Goal: Task Accomplishment & Management: Complete application form

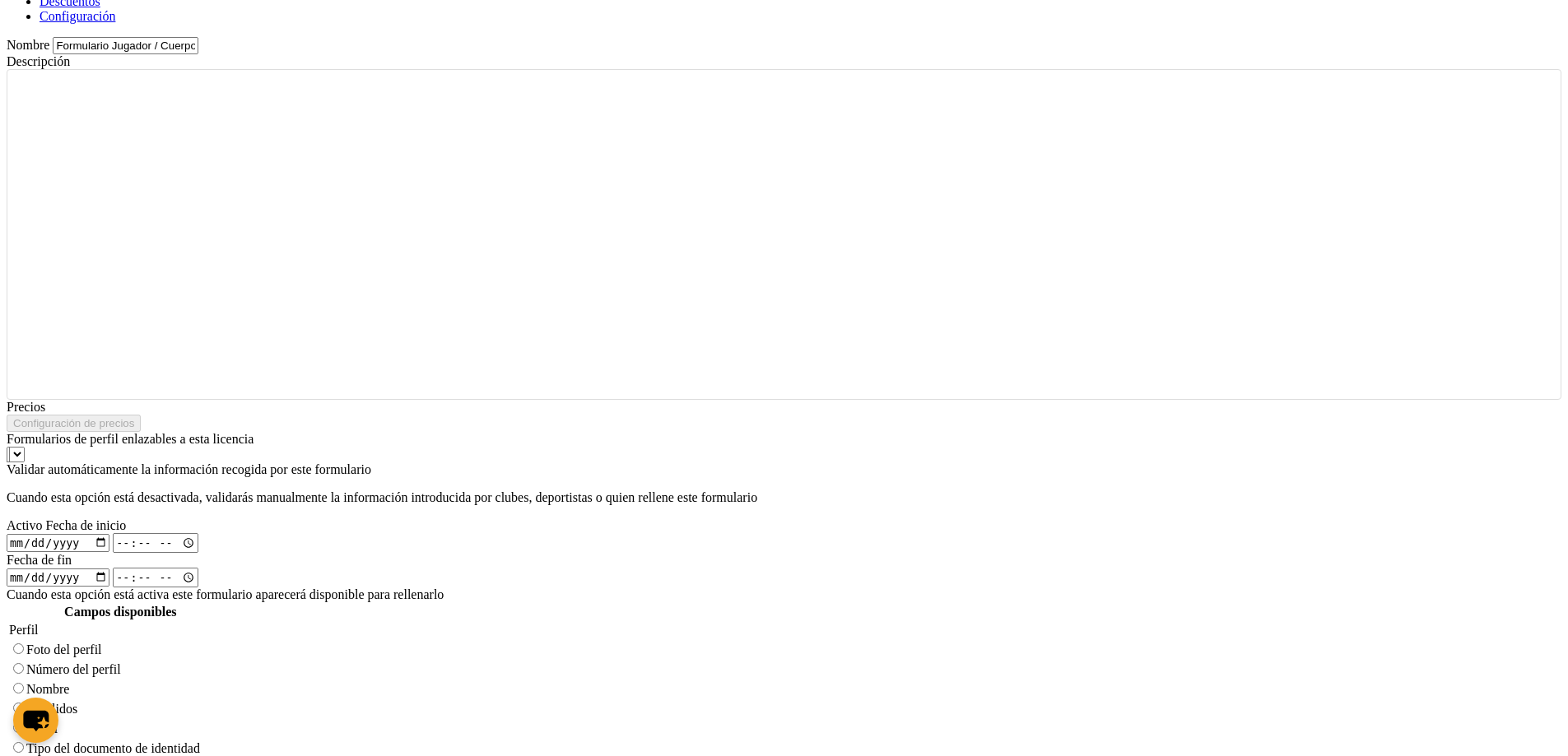
scroll to position [988, 0]
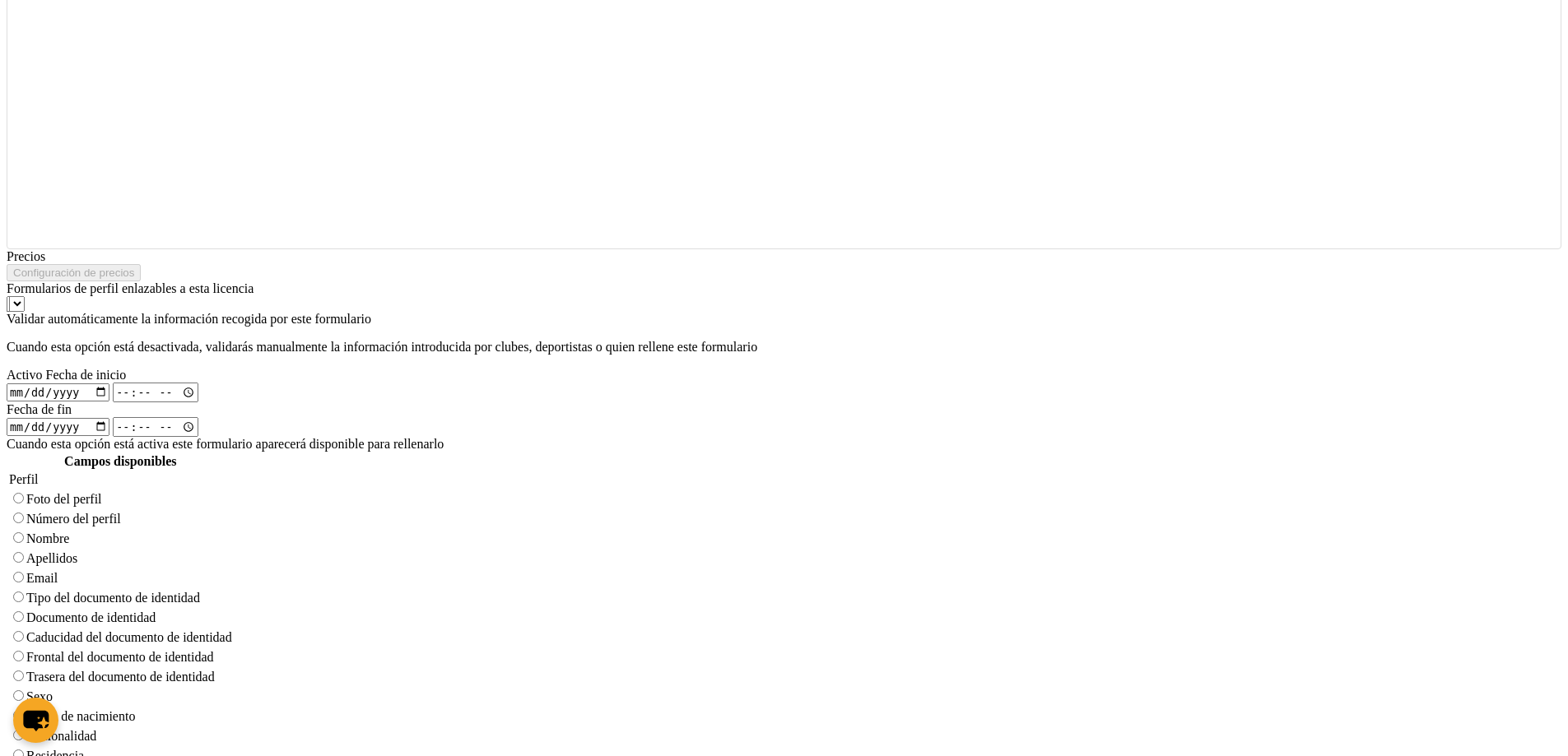
type input "Formulario Jugador / Cuerpo técnico"
radio input "true"
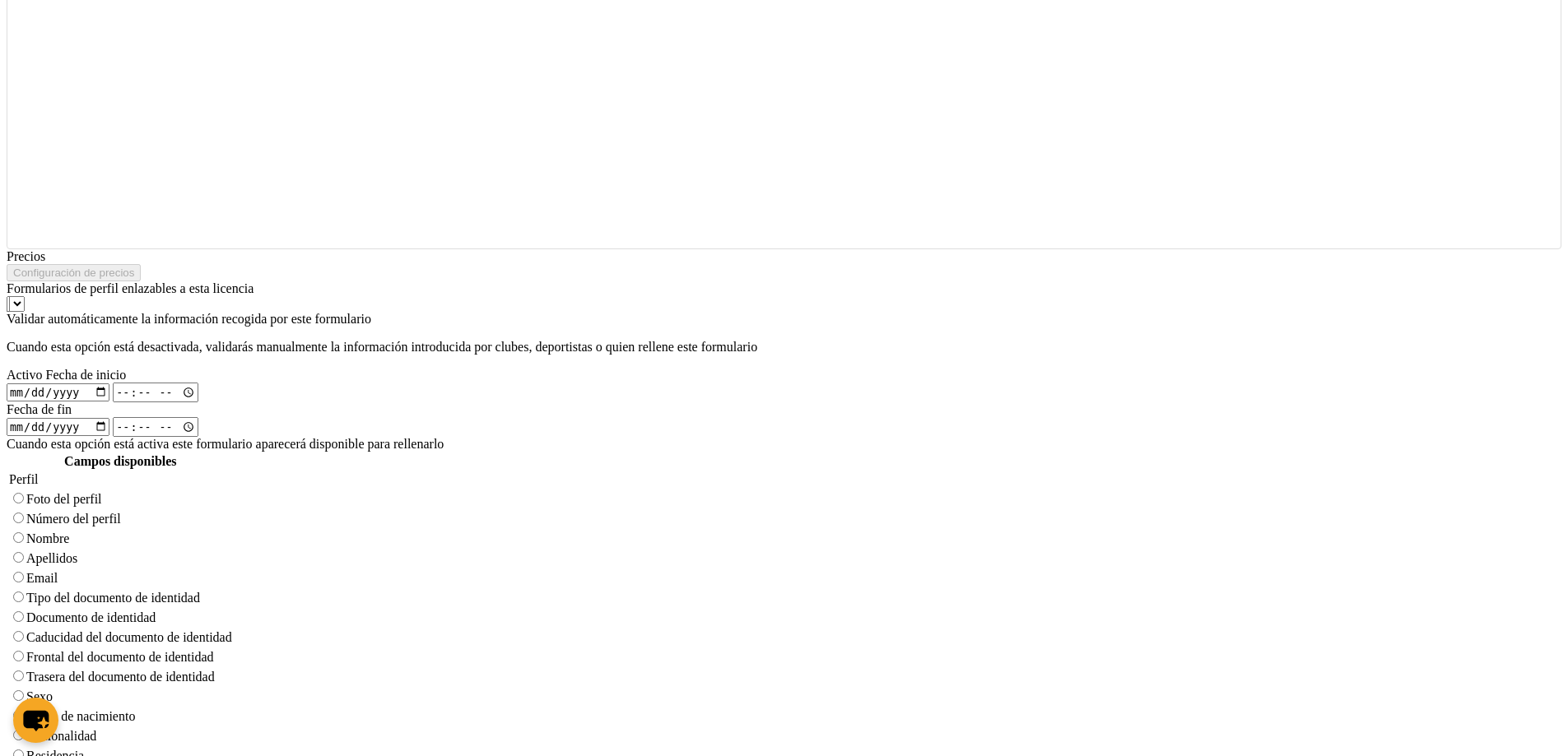
select select "referee"
radio input "false"
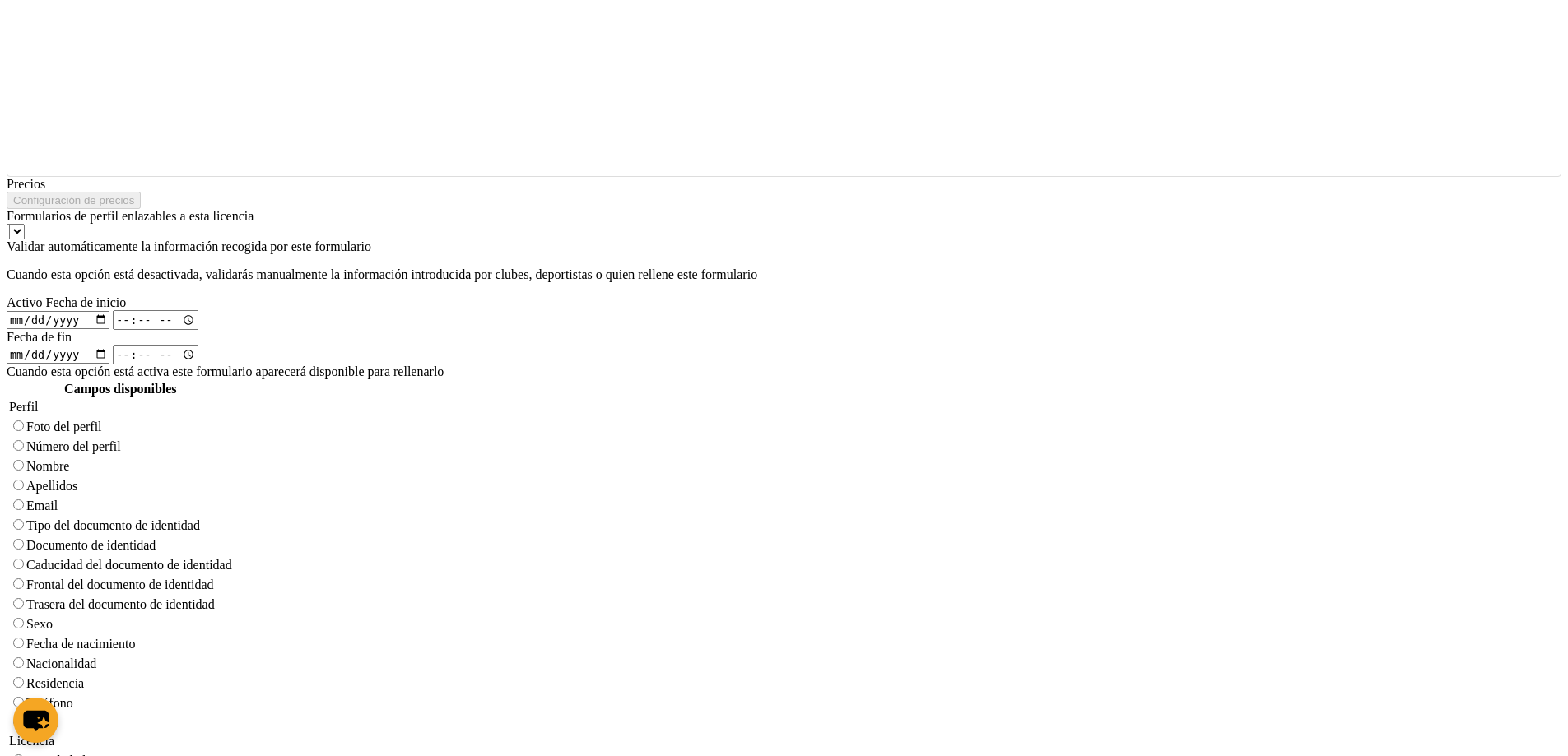
scroll to position [1223, 0]
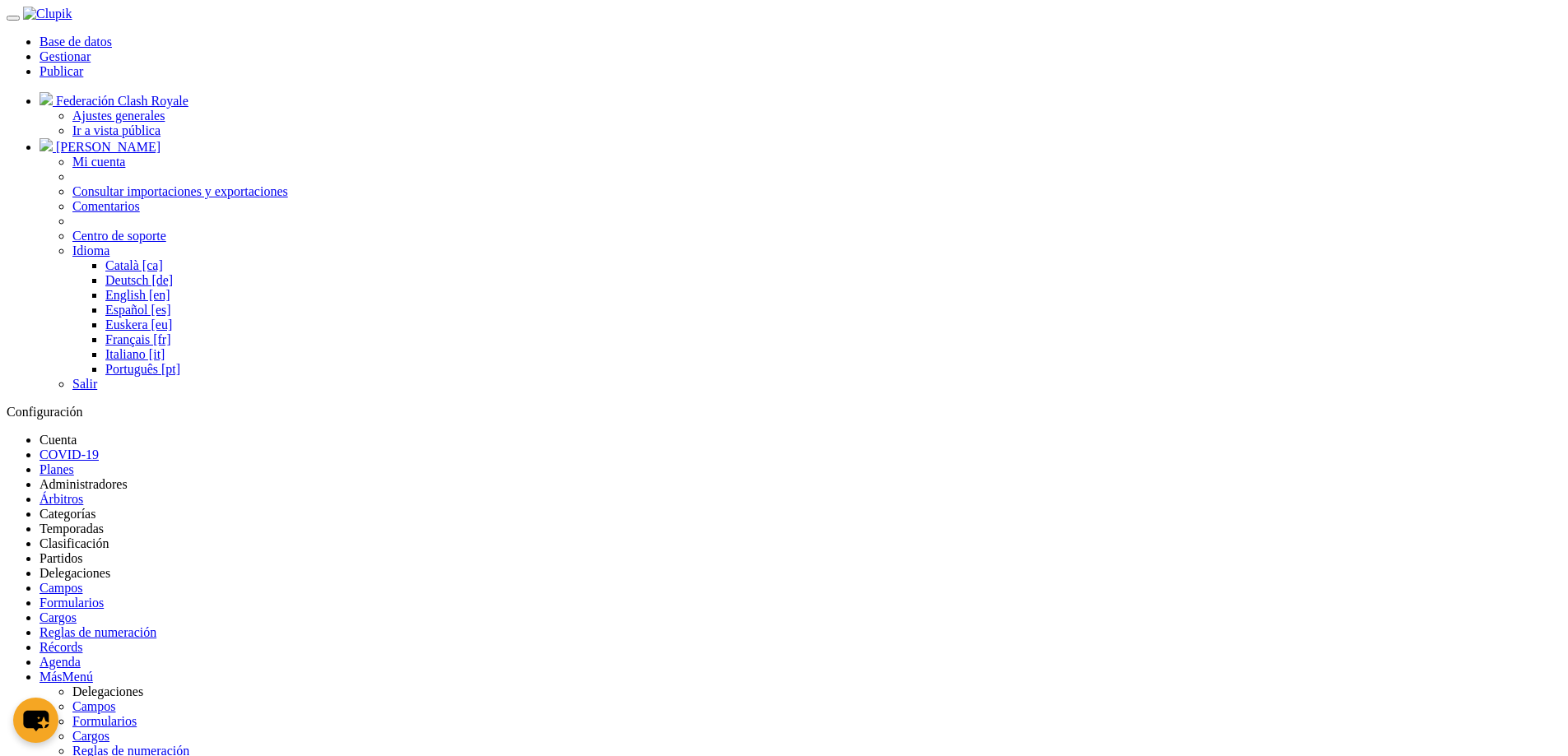
click at [1096, 551] on li "Partidos" at bounding box center [800, 558] width 1522 height 14
click at [83, 551] on link "Partidos" at bounding box center [61, 558] width 42 height 14
drag, startPoint x: 1444, startPoint y: 349, endPoint x: 1417, endPoint y: 365, distance: 31.4
click at [1440, 349] on body "Base de datos Gestionar Publicar Federación Clash Royale Ajustes generales Ir a…" at bounding box center [784, 592] width 1555 height 1171
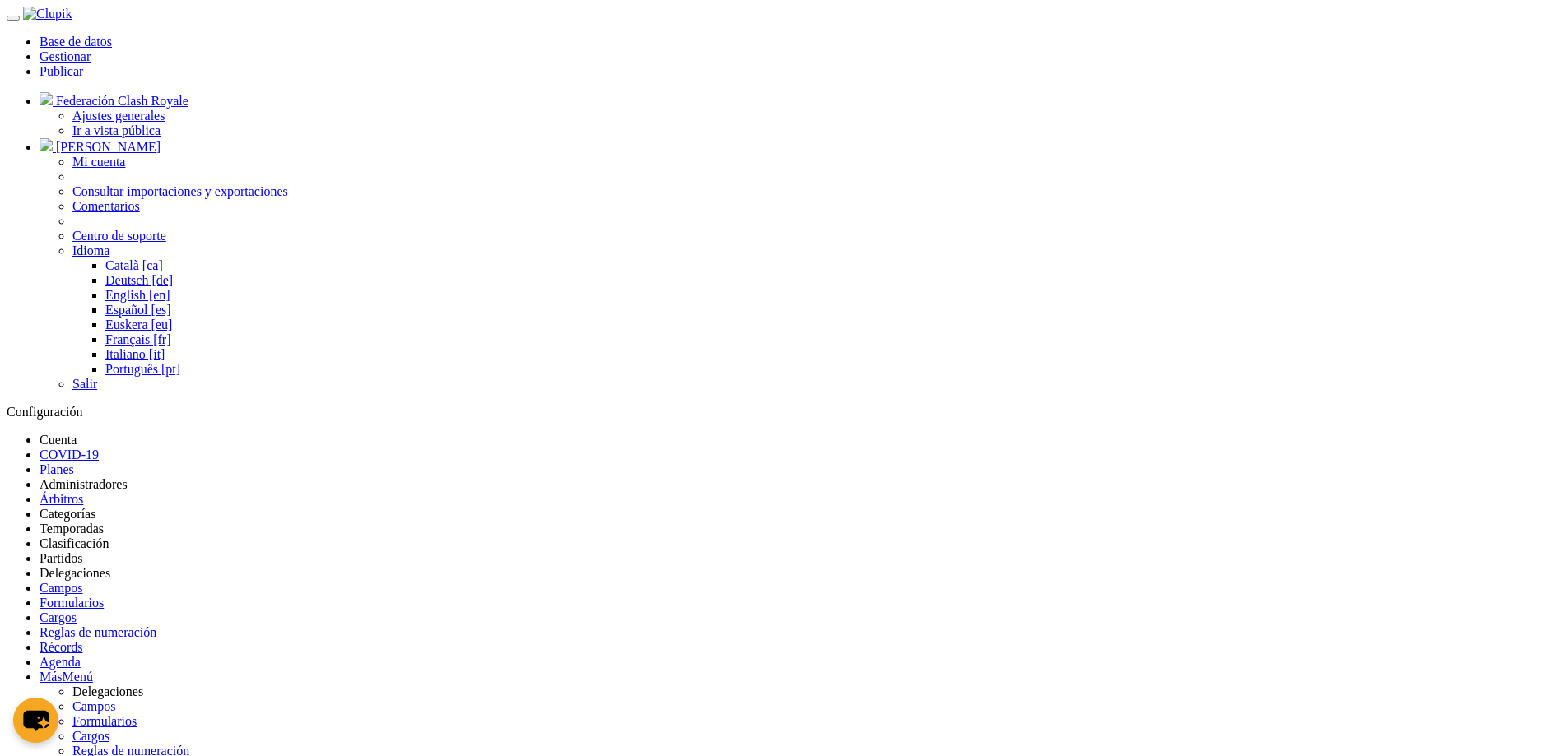
click at [63, 669] on span "Más" at bounding box center [51, 676] width 23 height 14
click at [83, 551] on link "Partidos" at bounding box center [61, 558] width 42 height 14
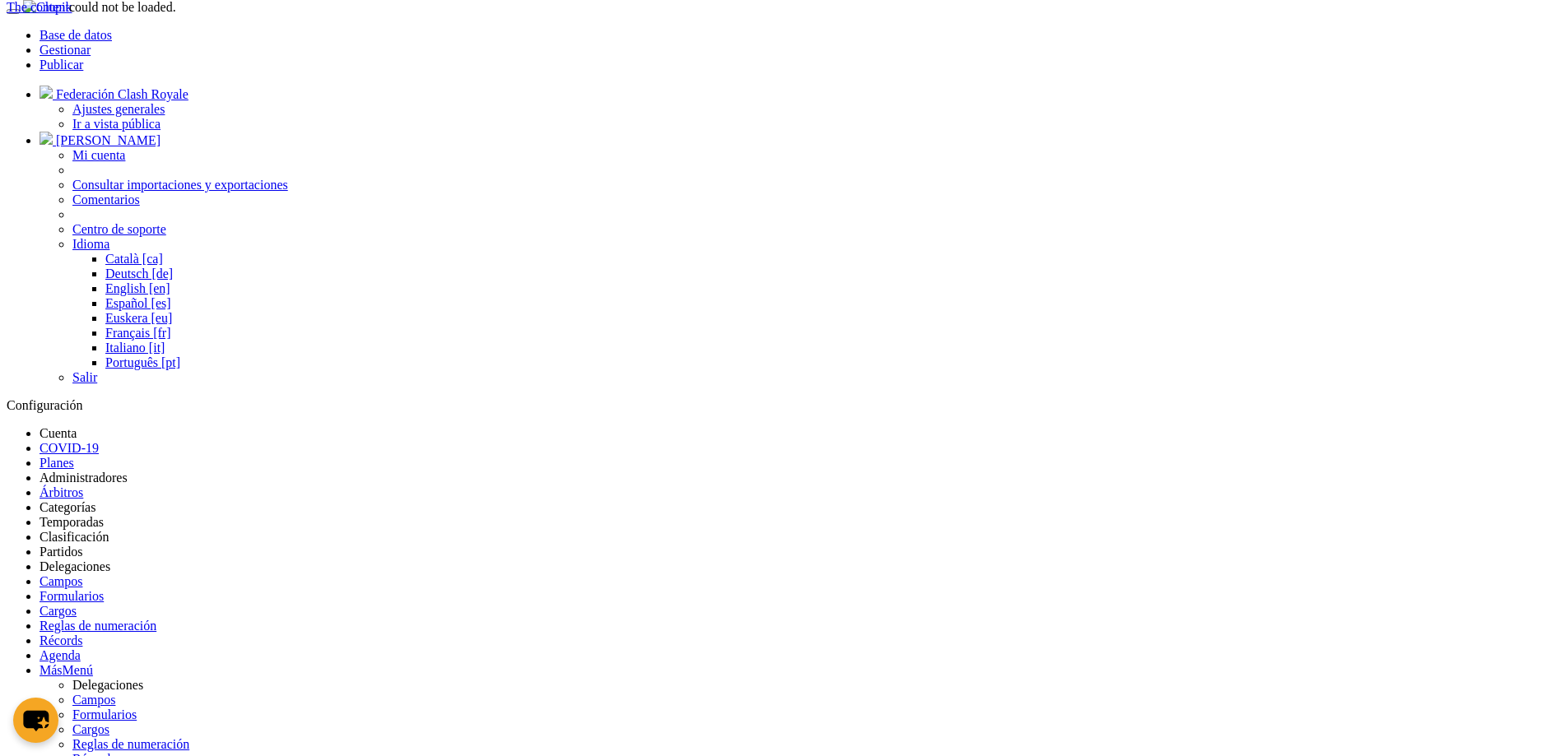
click at [176, 14] on div "The content could not be loaded." at bounding box center [91, 7] width 169 height 14
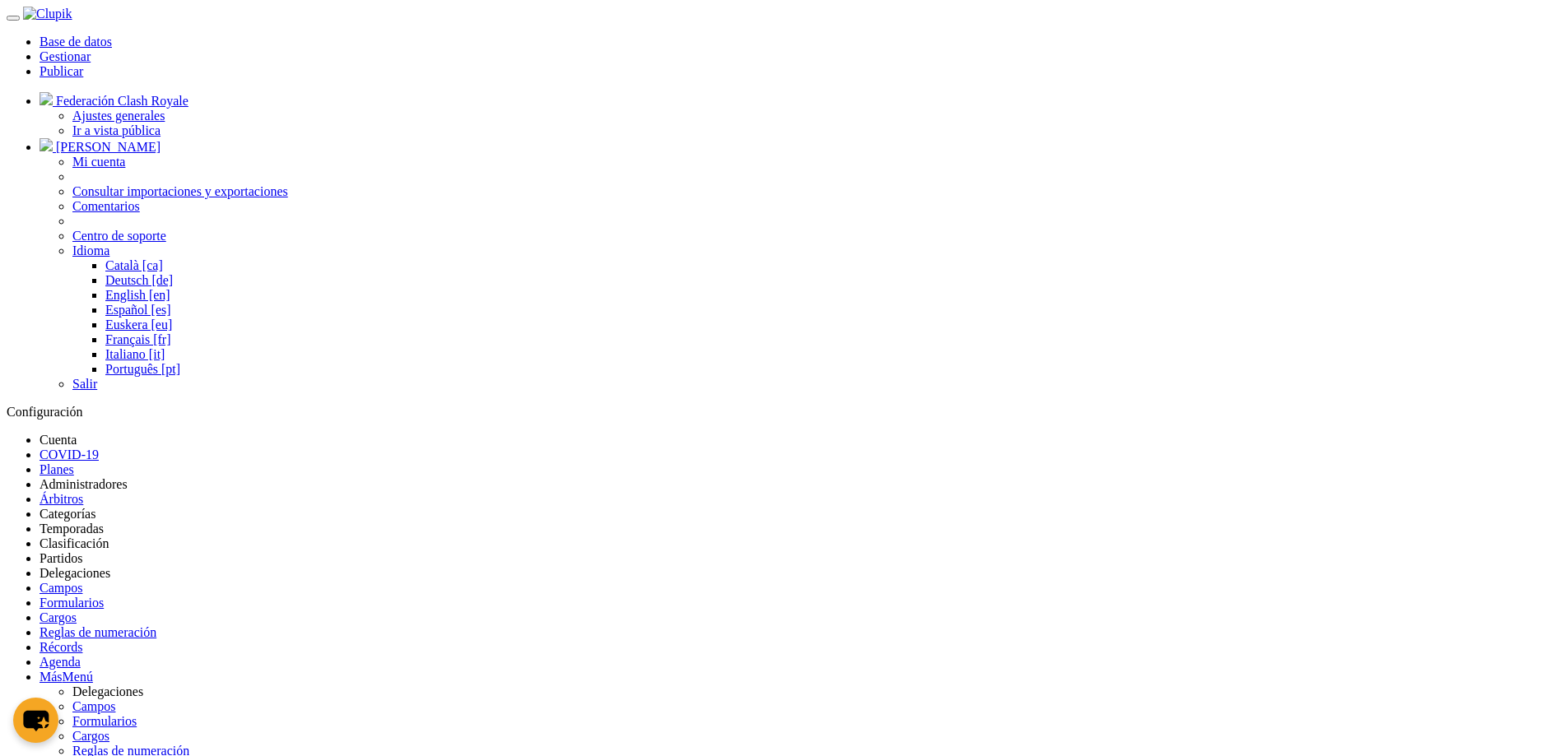
click at [1078, 551] on li "Partidos" at bounding box center [800, 558] width 1522 height 14
click at [83, 551] on link "Partidos" at bounding box center [61, 558] width 42 height 14
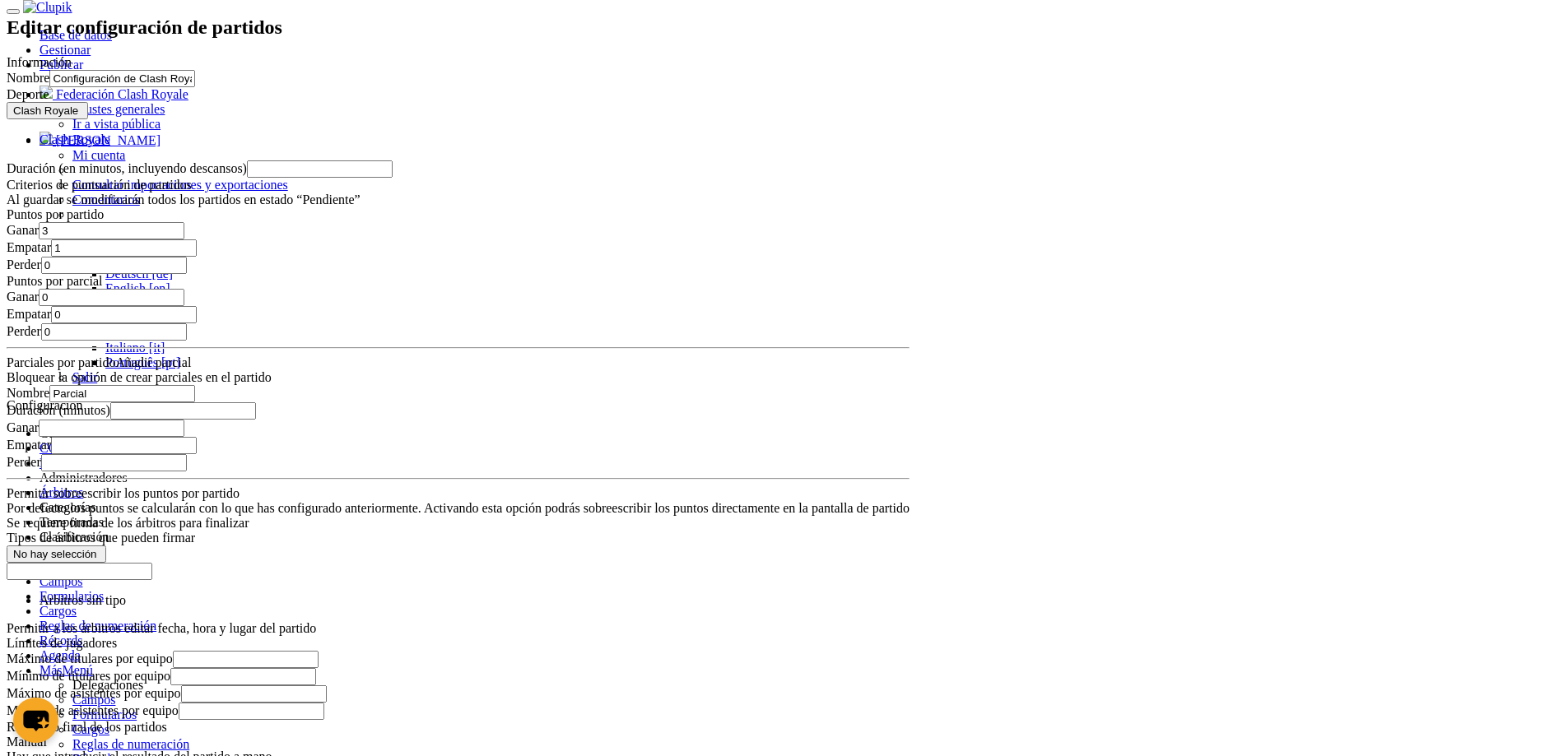
scroll to position [1194, 0]
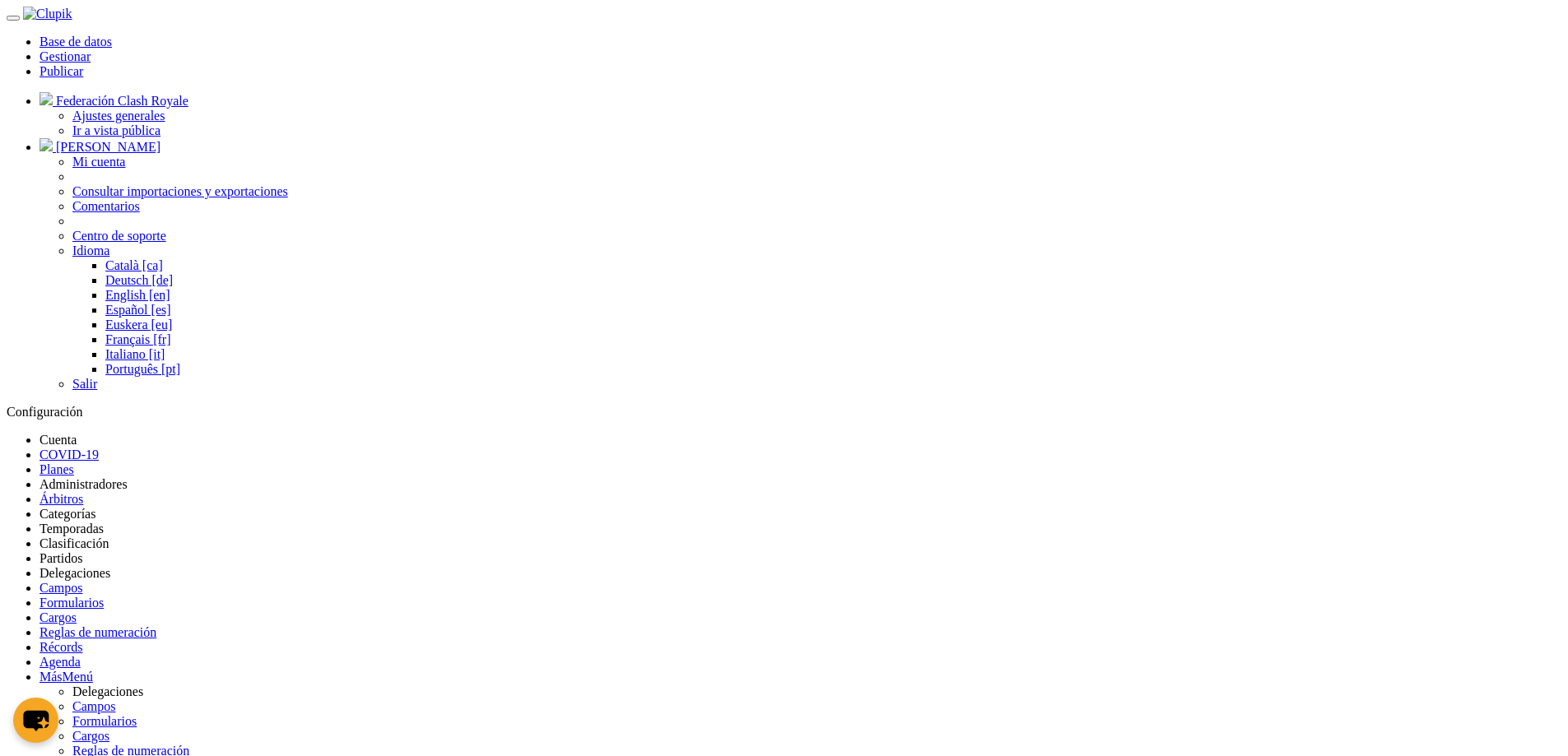
click at [83, 551] on link "Partidos" at bounding box center [61, 558] width 42 height 14
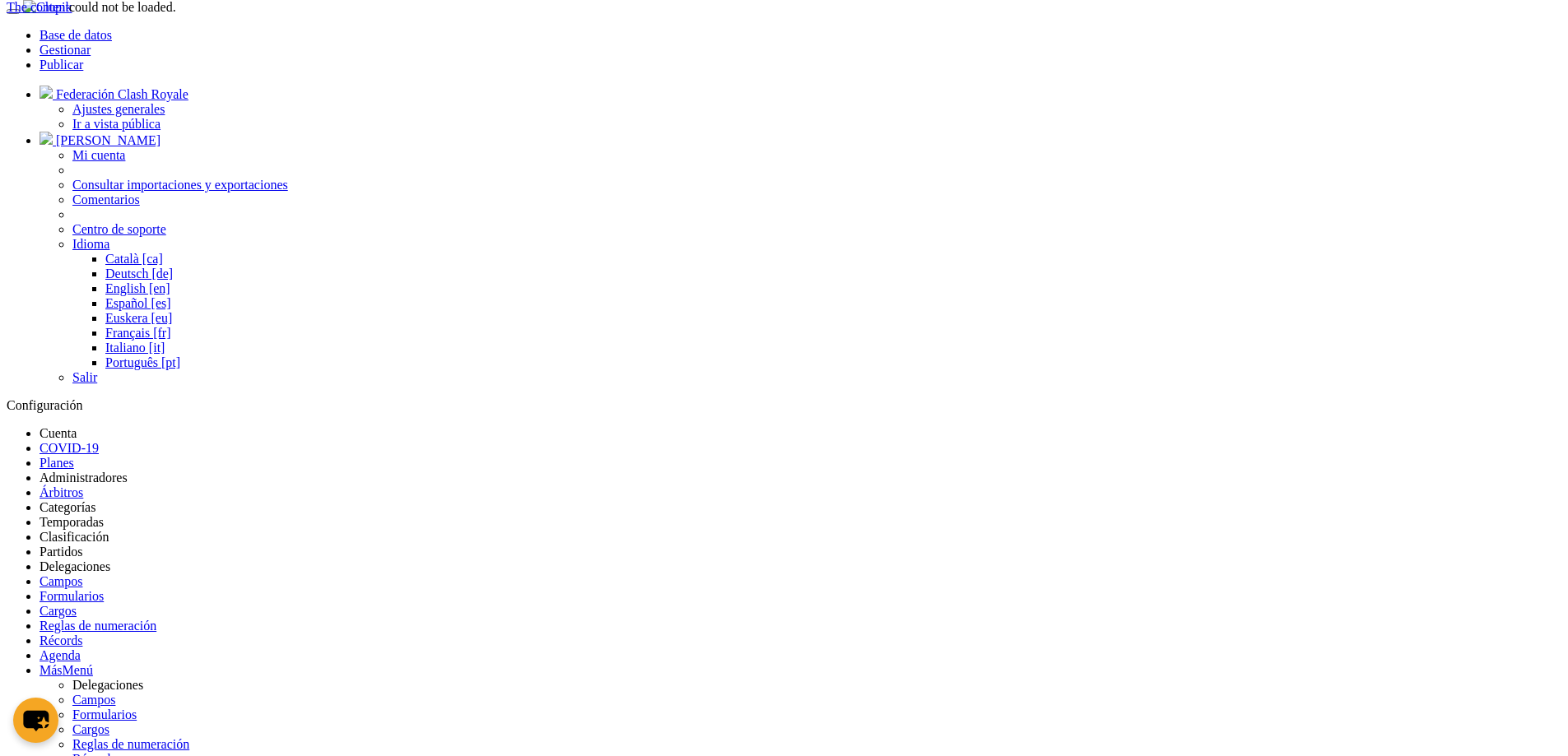
click at [176, 14] on div "The content could not be loaded." at bounding box center [91, 7] width 169 height 14
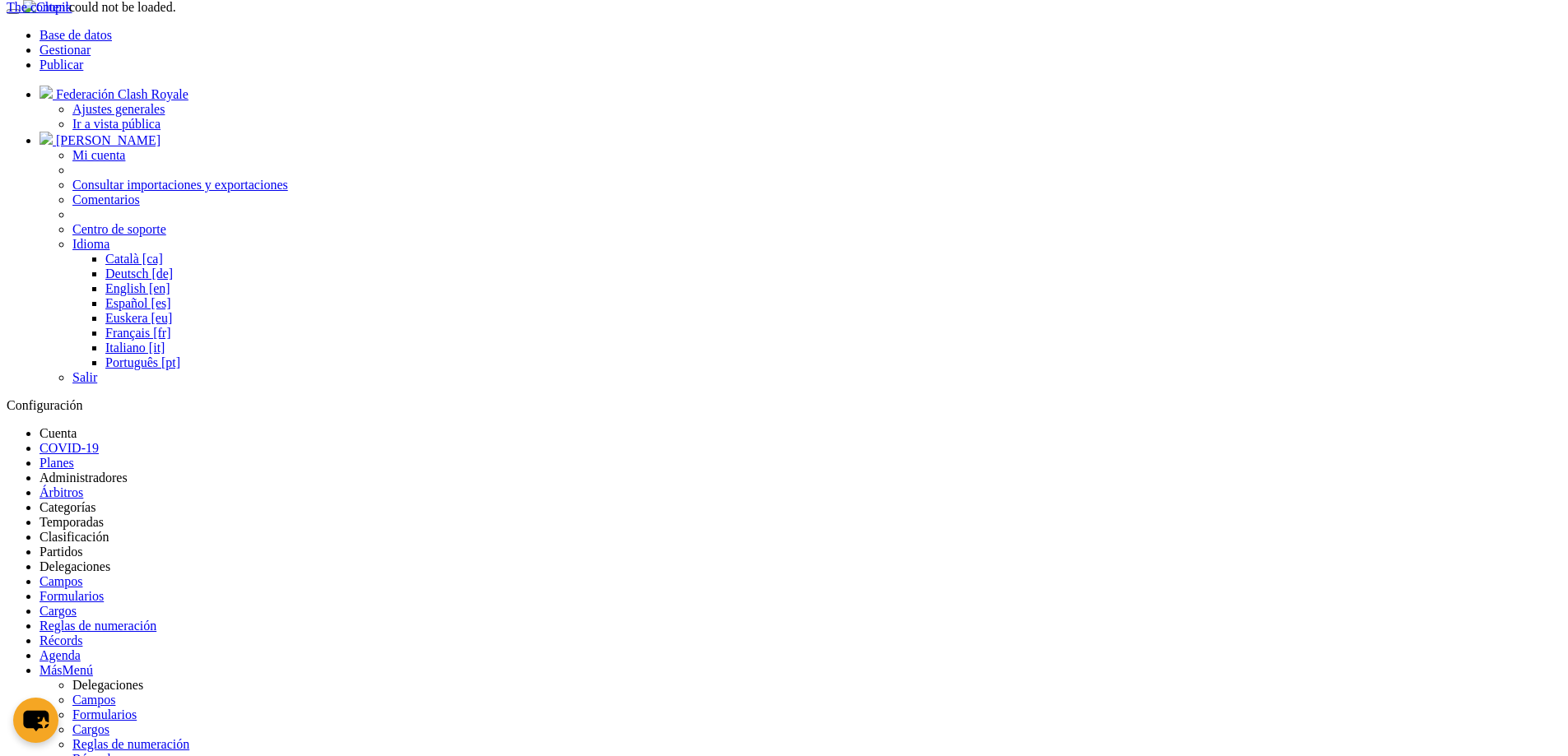
click at [176, 14] on div "The content could not be loaded." at bounding box center [91, 7] width 169 height 14
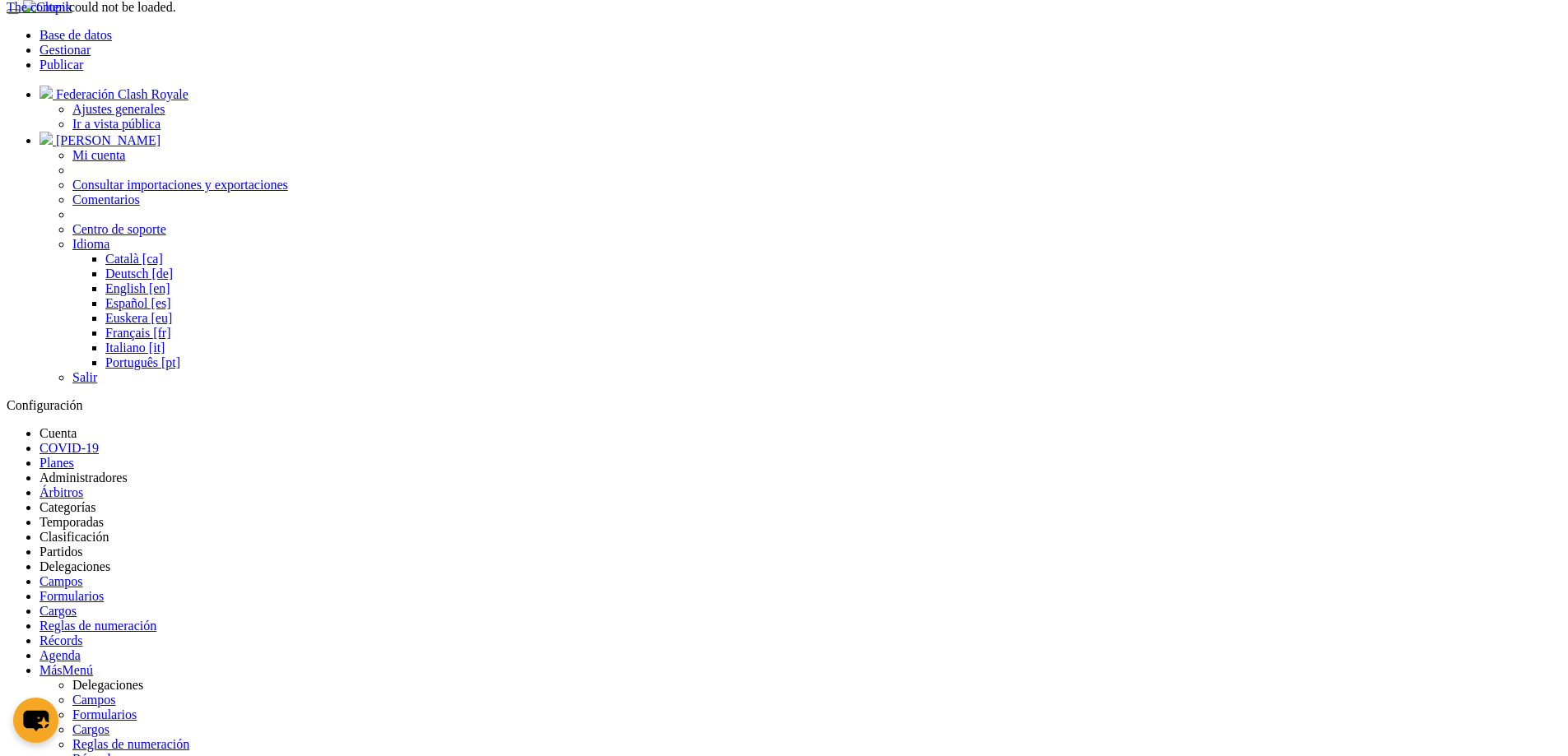
click at [176, 14] on div "The content could not be loaded." at bounding box center [91, 7] width 169 height 14
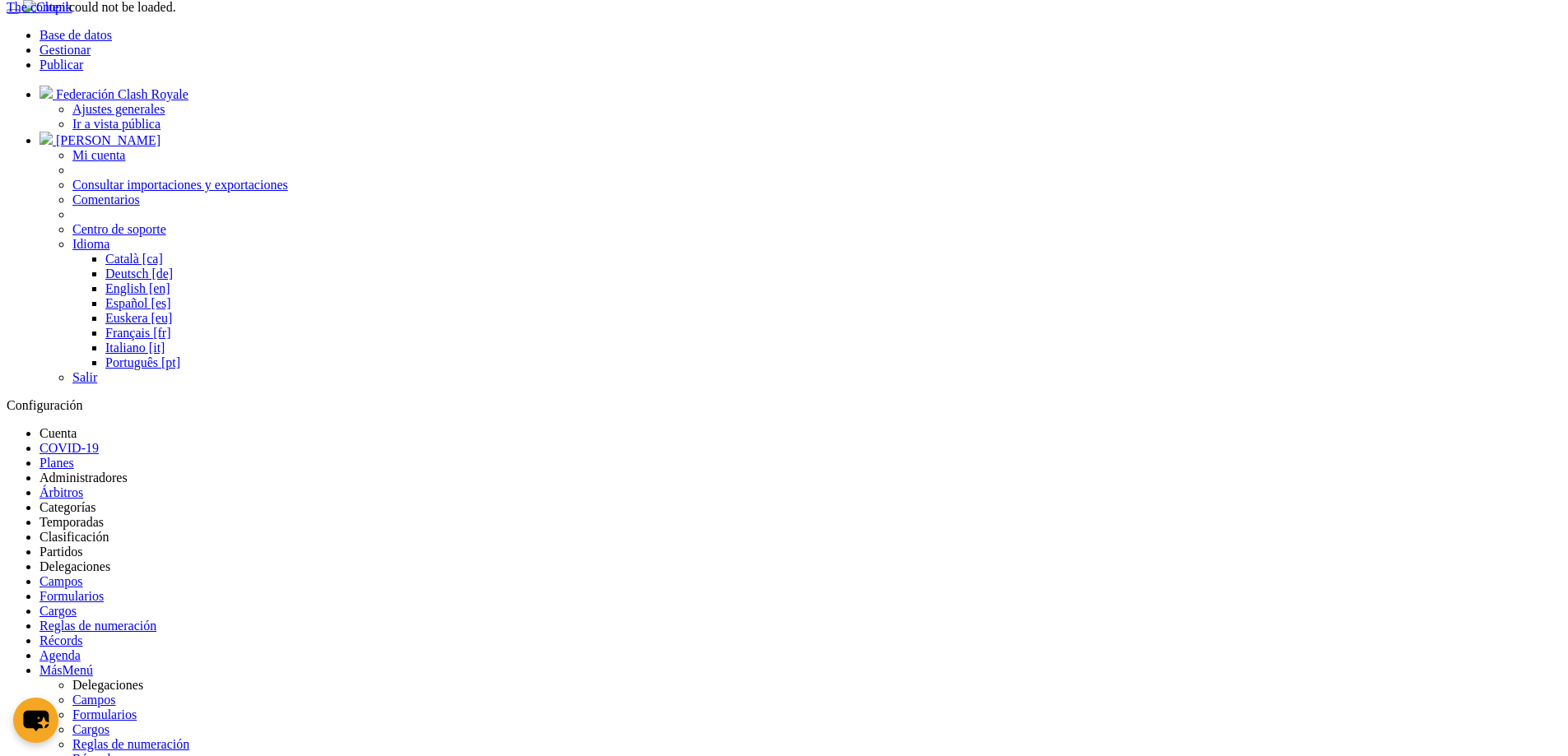
click at [176, 14] on div "The content could not be loaded." at bounding box center [91, 7] width 169 height 14
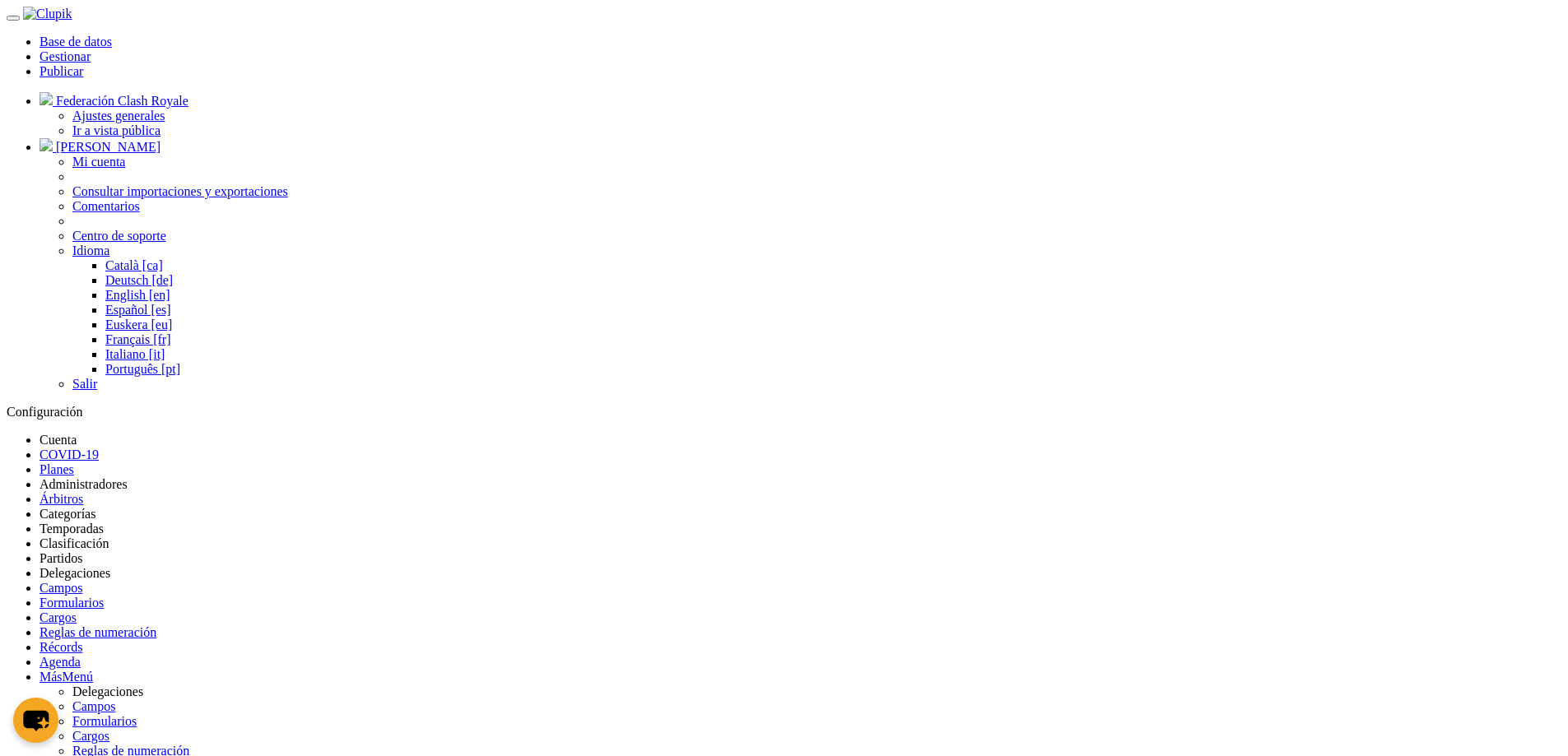
click at [1094, 551] on li "Partidos" at bounding box center [800, 558] width 1522 height 14
click at [83, 551] on link "Partidos" at bounding box center [61, 558] width 42 height 14
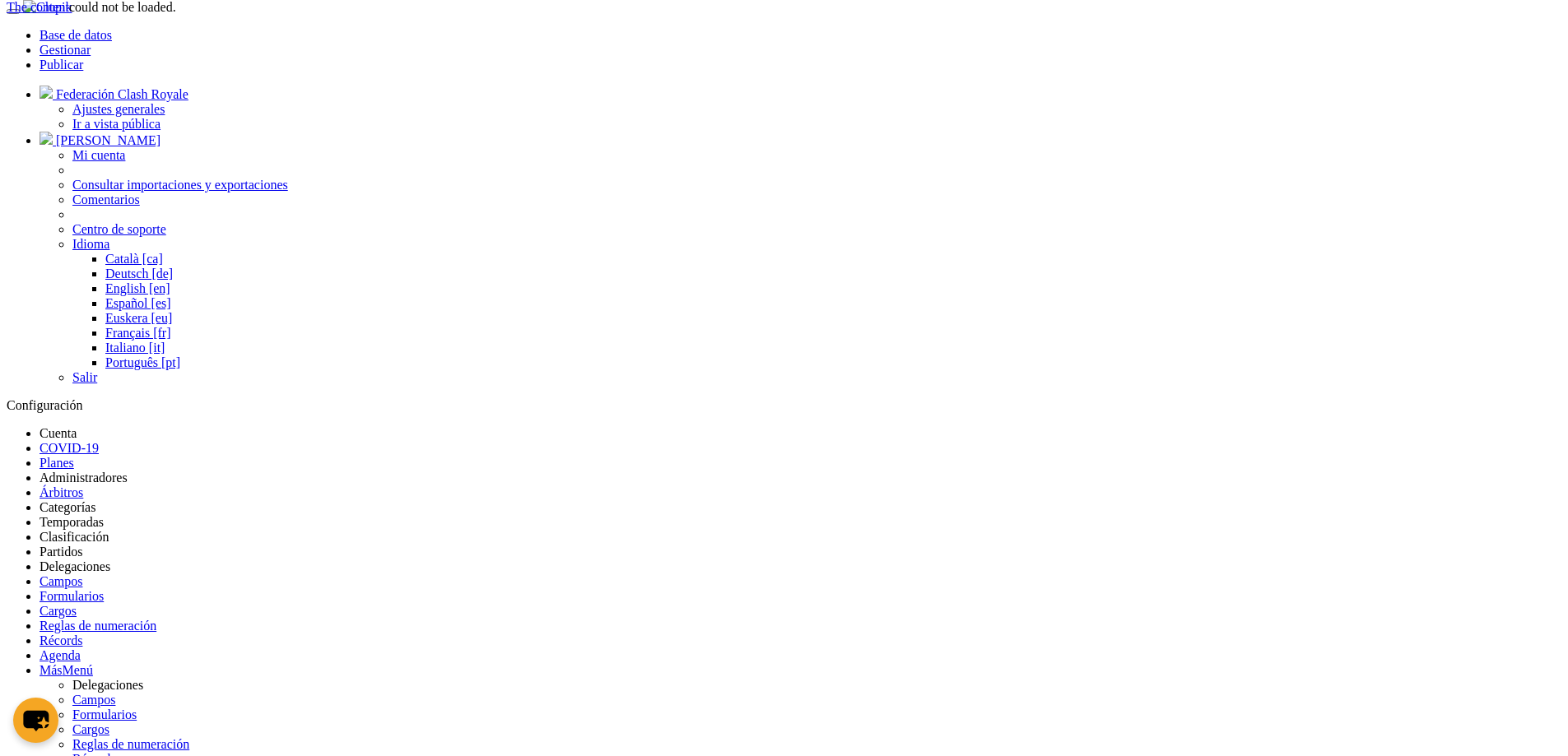
click at [176, 14] on div "The content could not be loaded." at bounding box center [91, 7] width 169 height 14
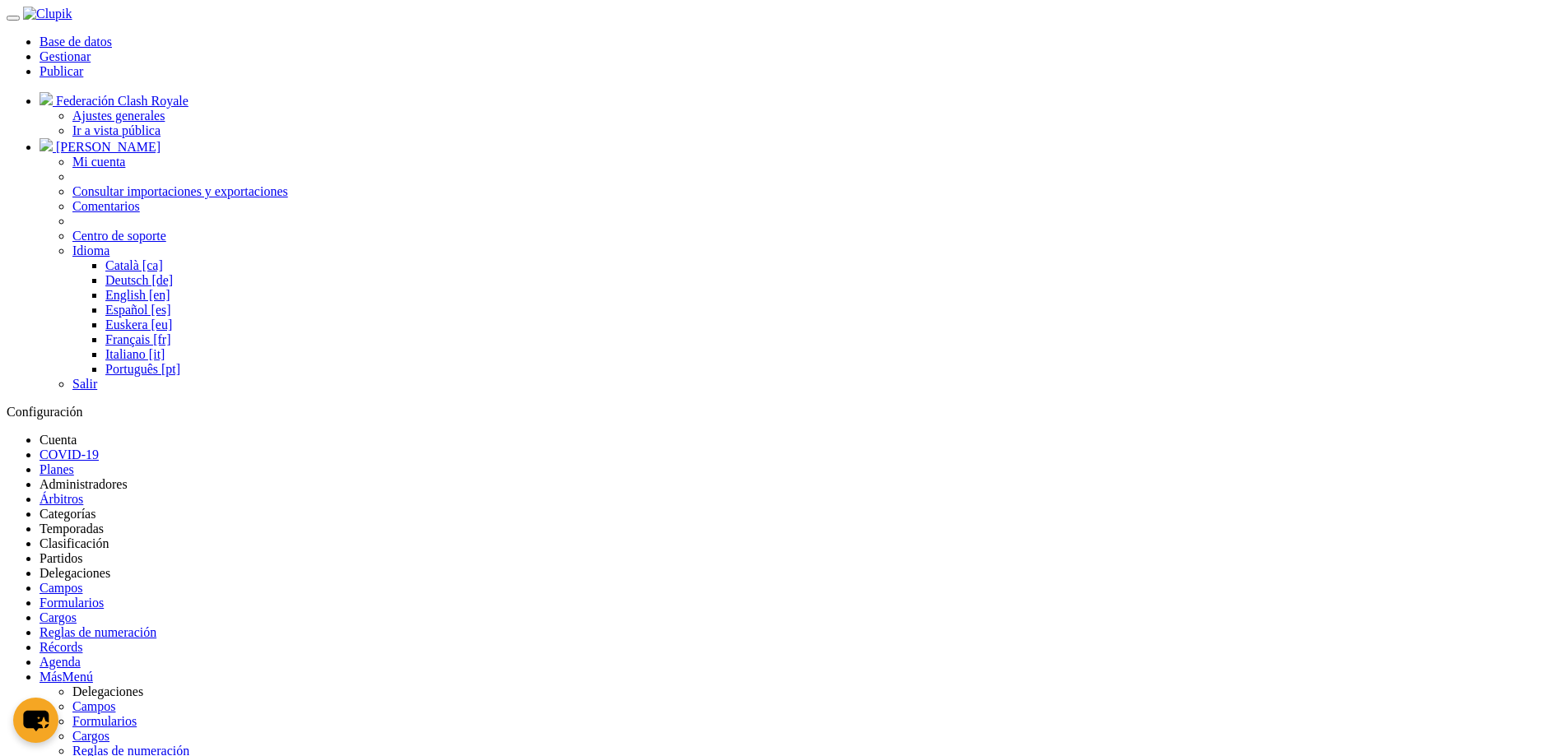
click at [83, 551] on link "Partidos" at bounding box center [61, 558] width 42 height 14
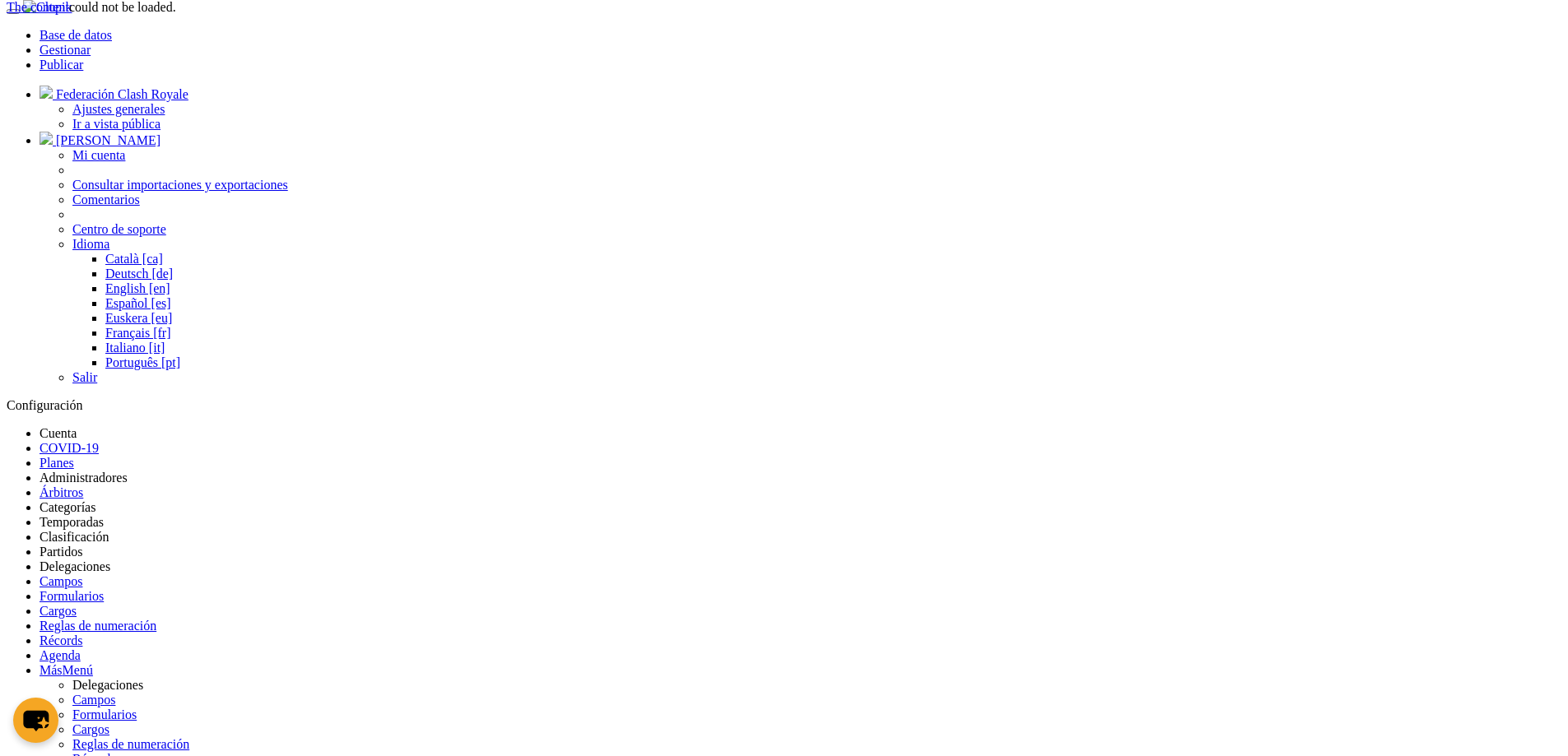
click at [176, 14] on div "The content could not be loaded." at bounding box center [91, 7] width 169 height 14
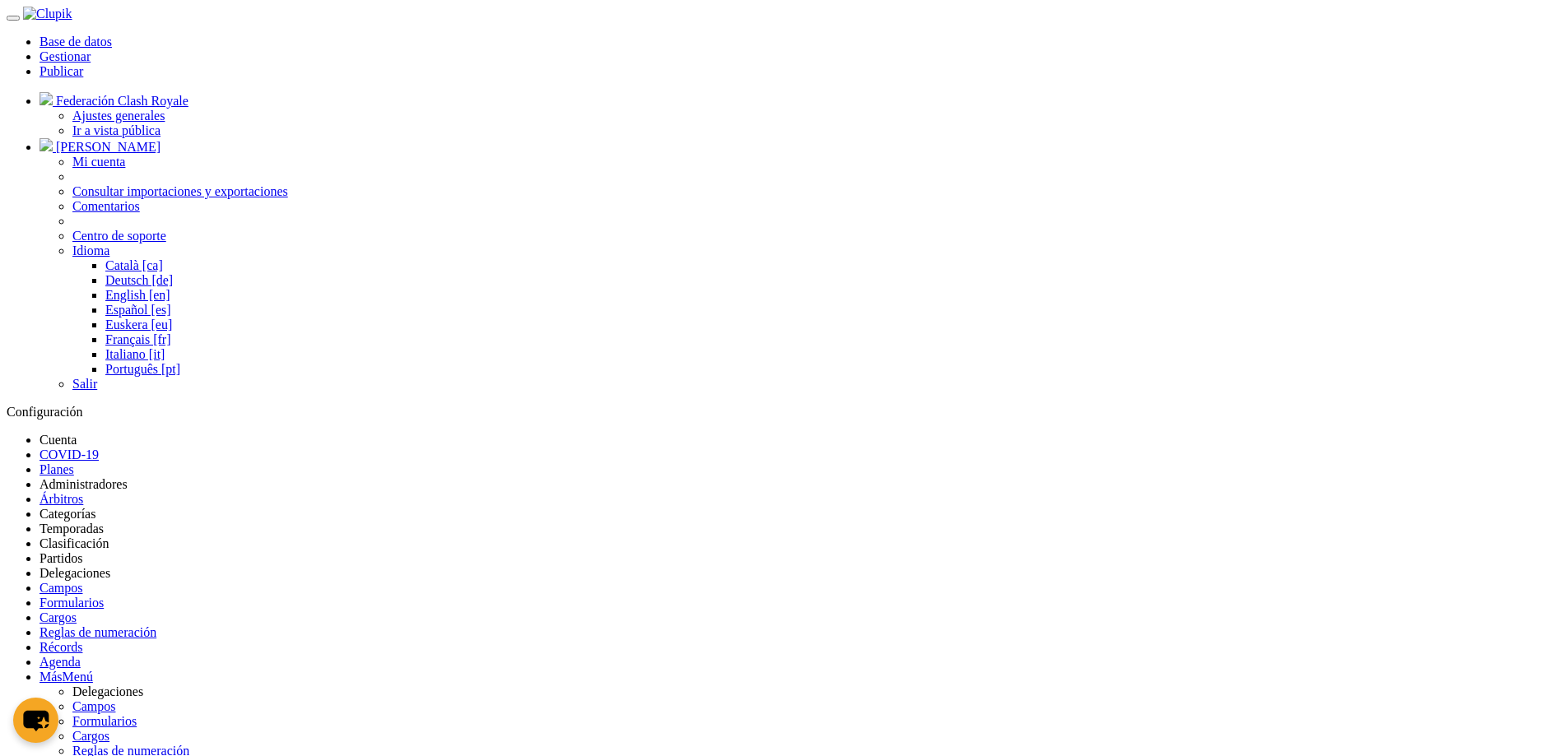
click at [83, 551] on link "Partidos" at bounding box center [61, 558] width 42 height 14
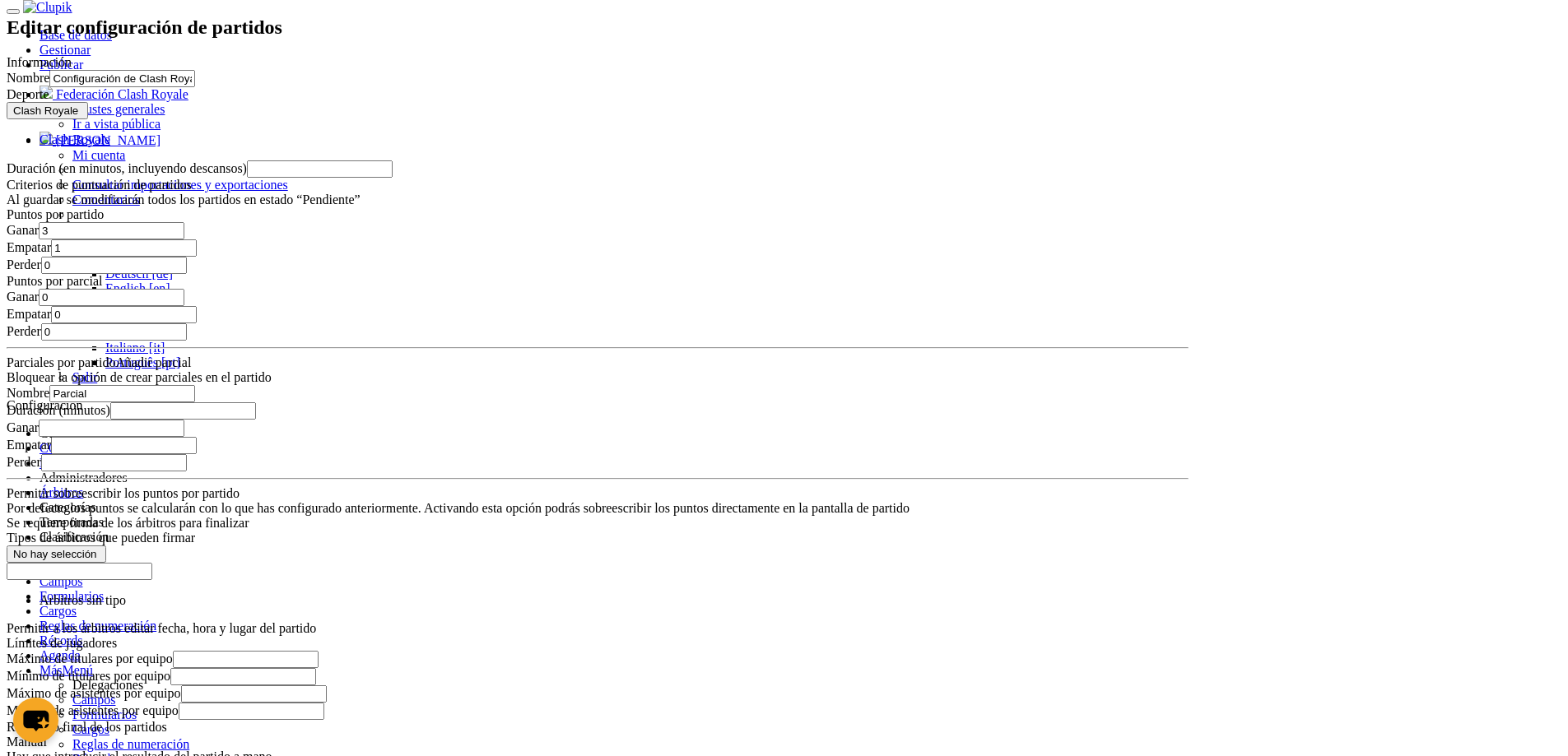
scroll to position [1093, 0]
drag, startPoint x: 635, startPoint y: 605, endPoint x: 747, endPoint y: 643, distance: 118.3
drag, startPoint x: 816, startPoint y: 645, endPoint x: 645, endPoint y: 629, distance: 171.7
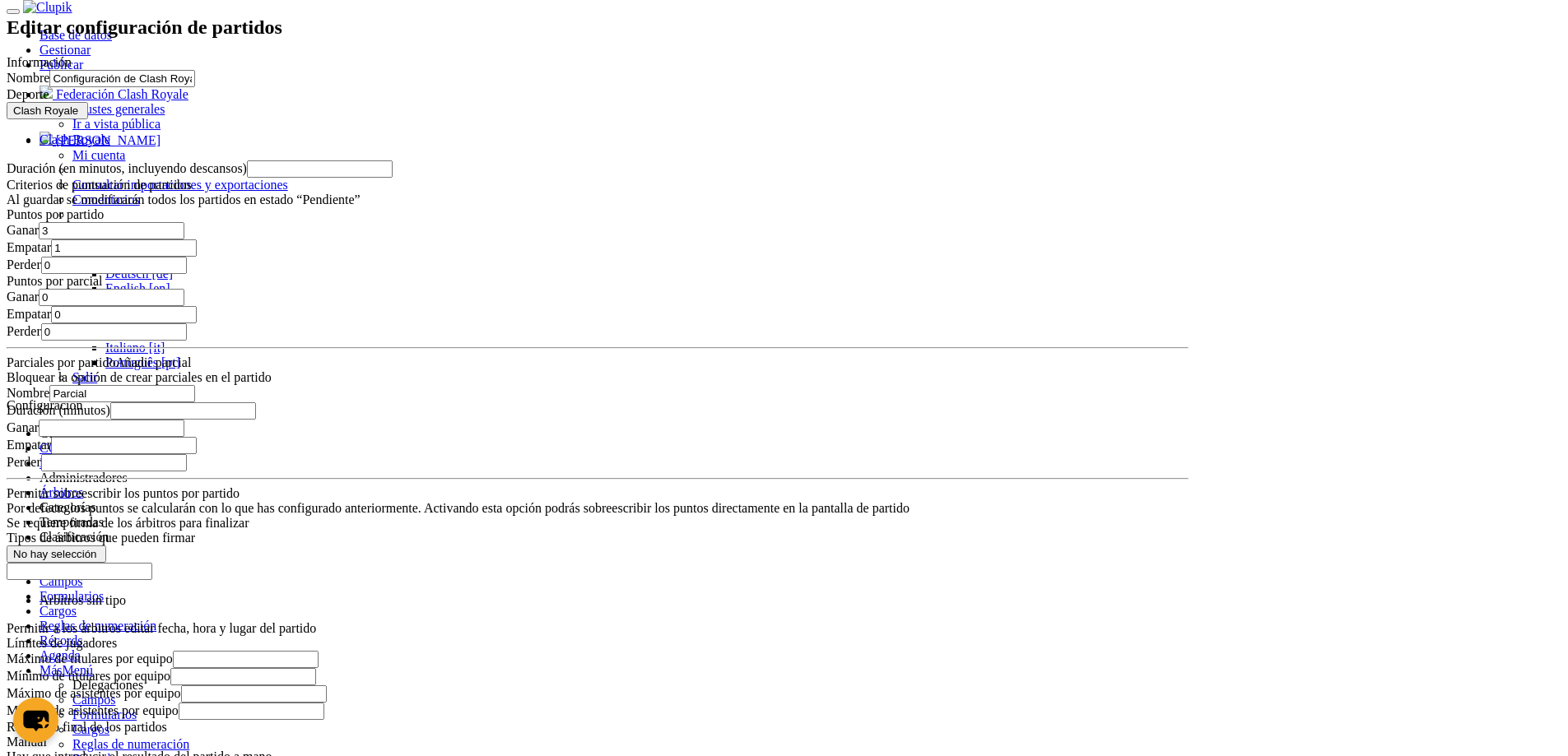
click at [168, 453] on div "Editar configuración de partidos Información Nombre Configuración de Clash Roya…" at bounding box center [597, 683] width 1182 height 1333
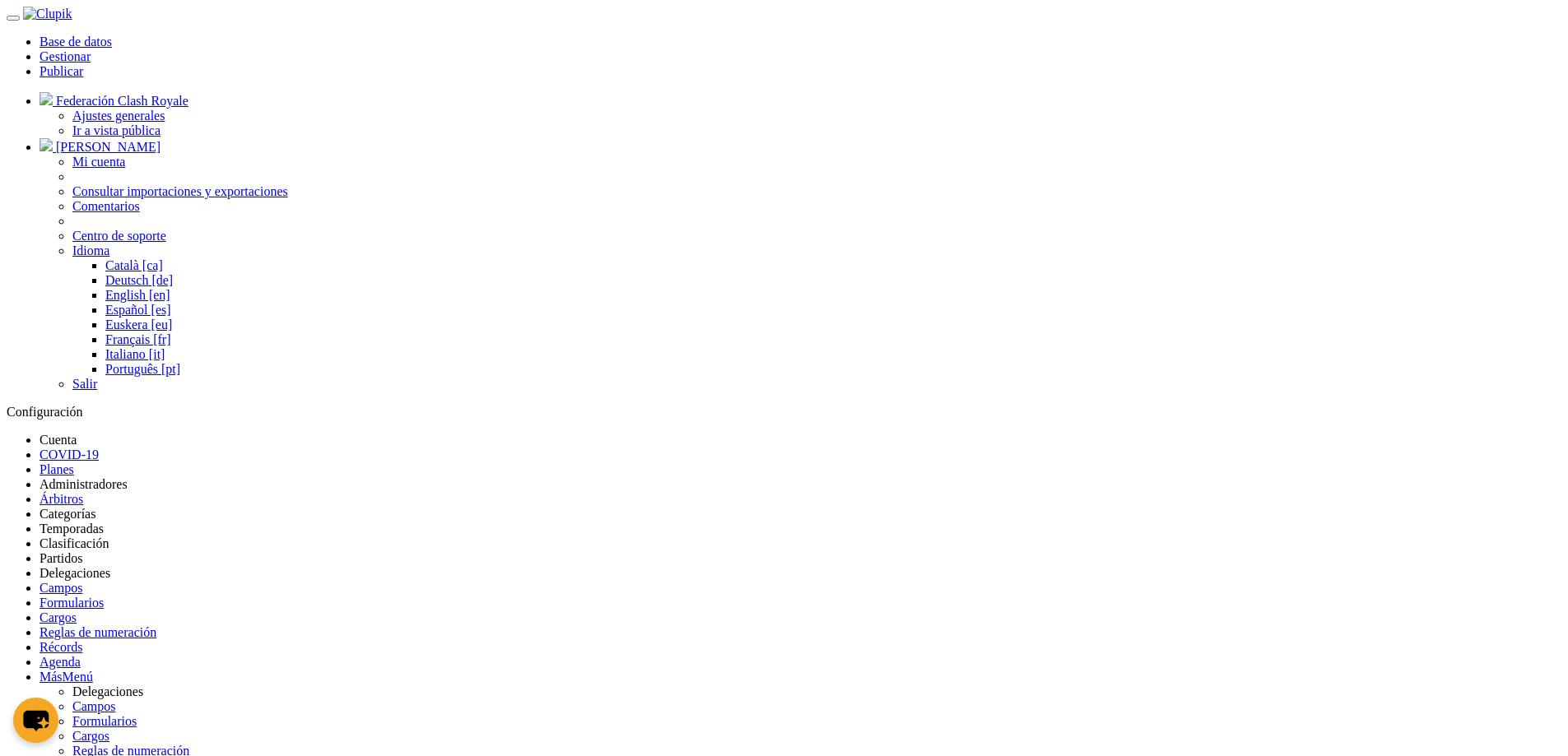
click at [83, 551] on link "Partidos" at bounding box center [61, 558] width 42 height 14
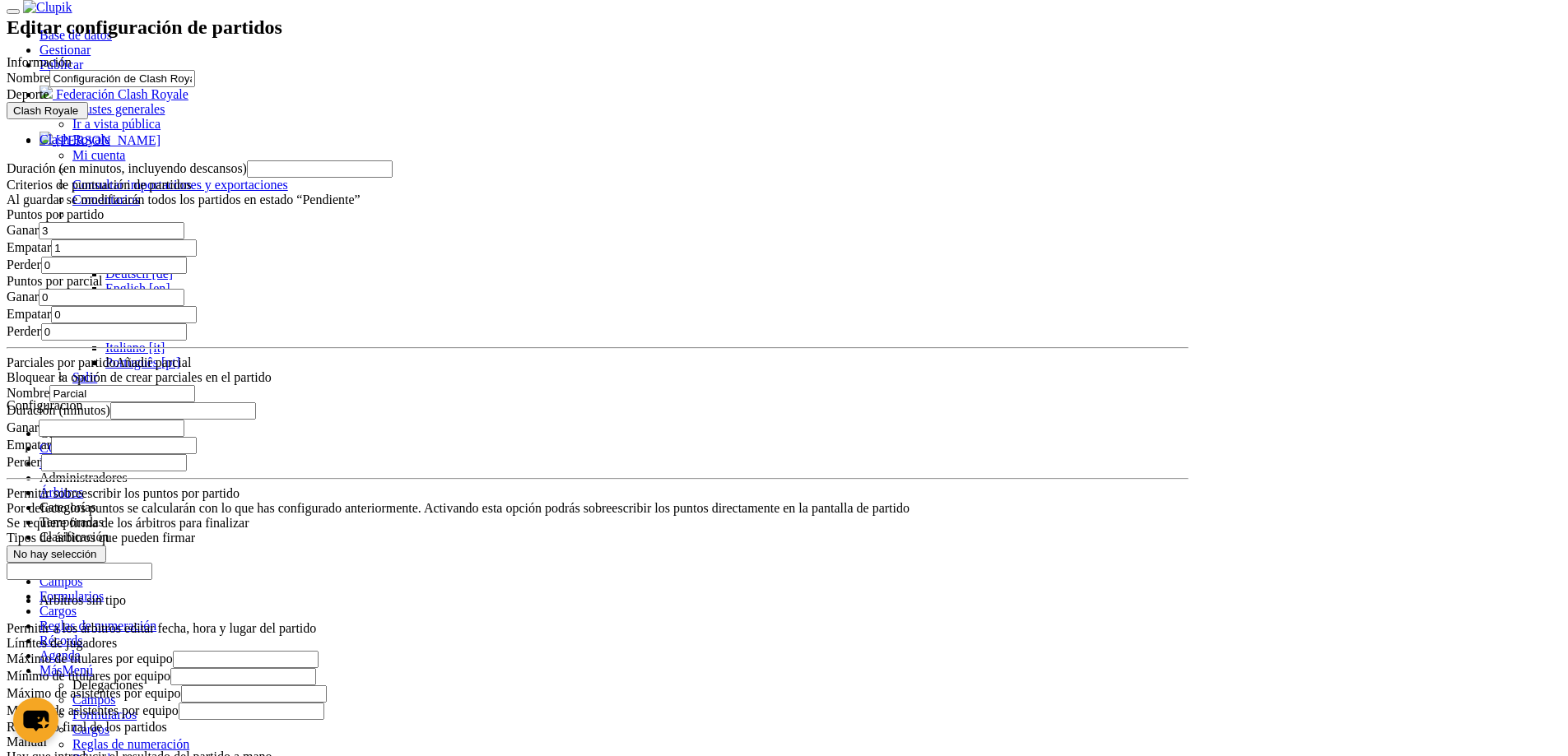
click at [145, 556] on div "Editar configuración de partidos Información Nombre Configuración de Clash Roya…" at bounding box center [597, 683] width 1182 height 1333
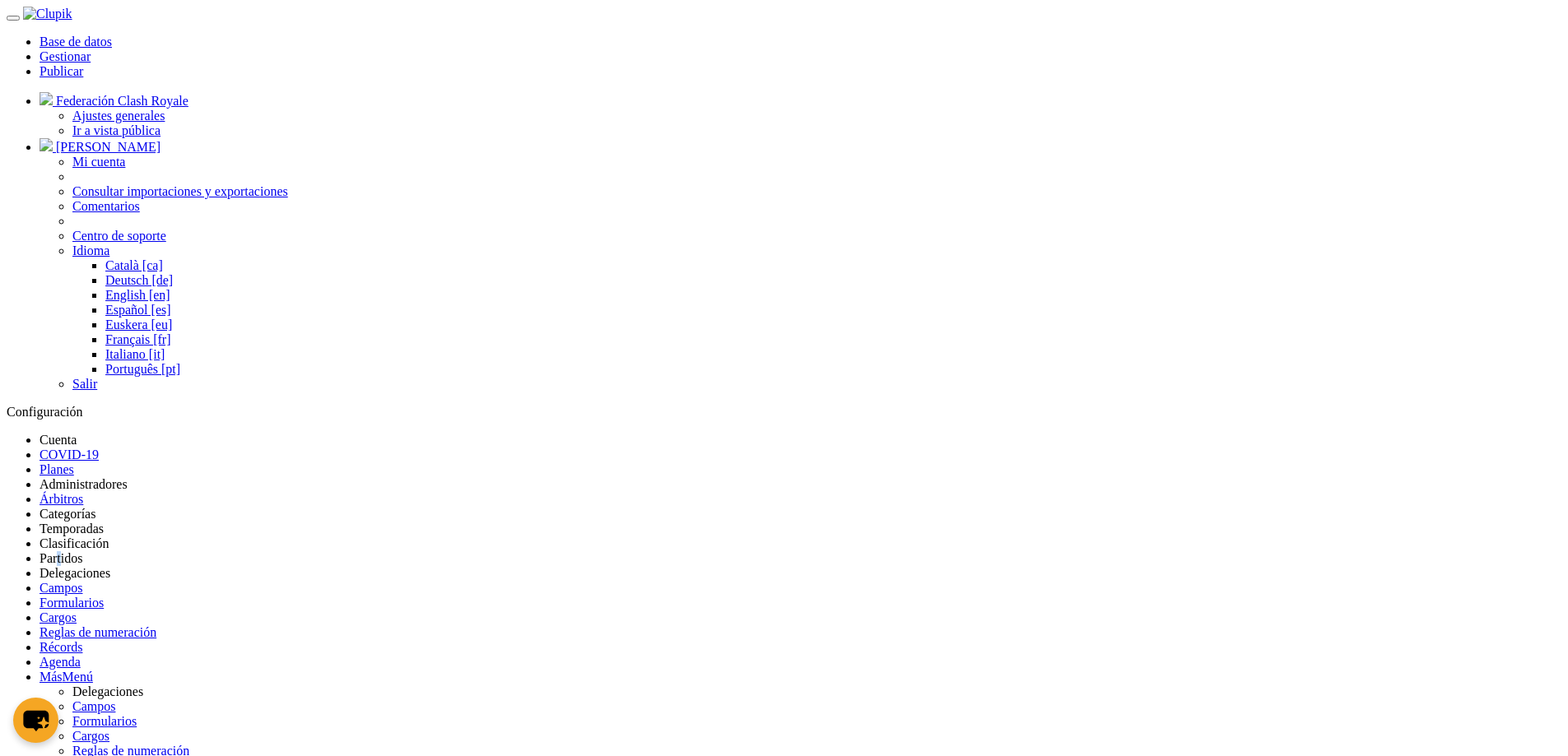
click at [83, 551] on link "Partidos" at bounding box center [61, 558] width 42 height 14
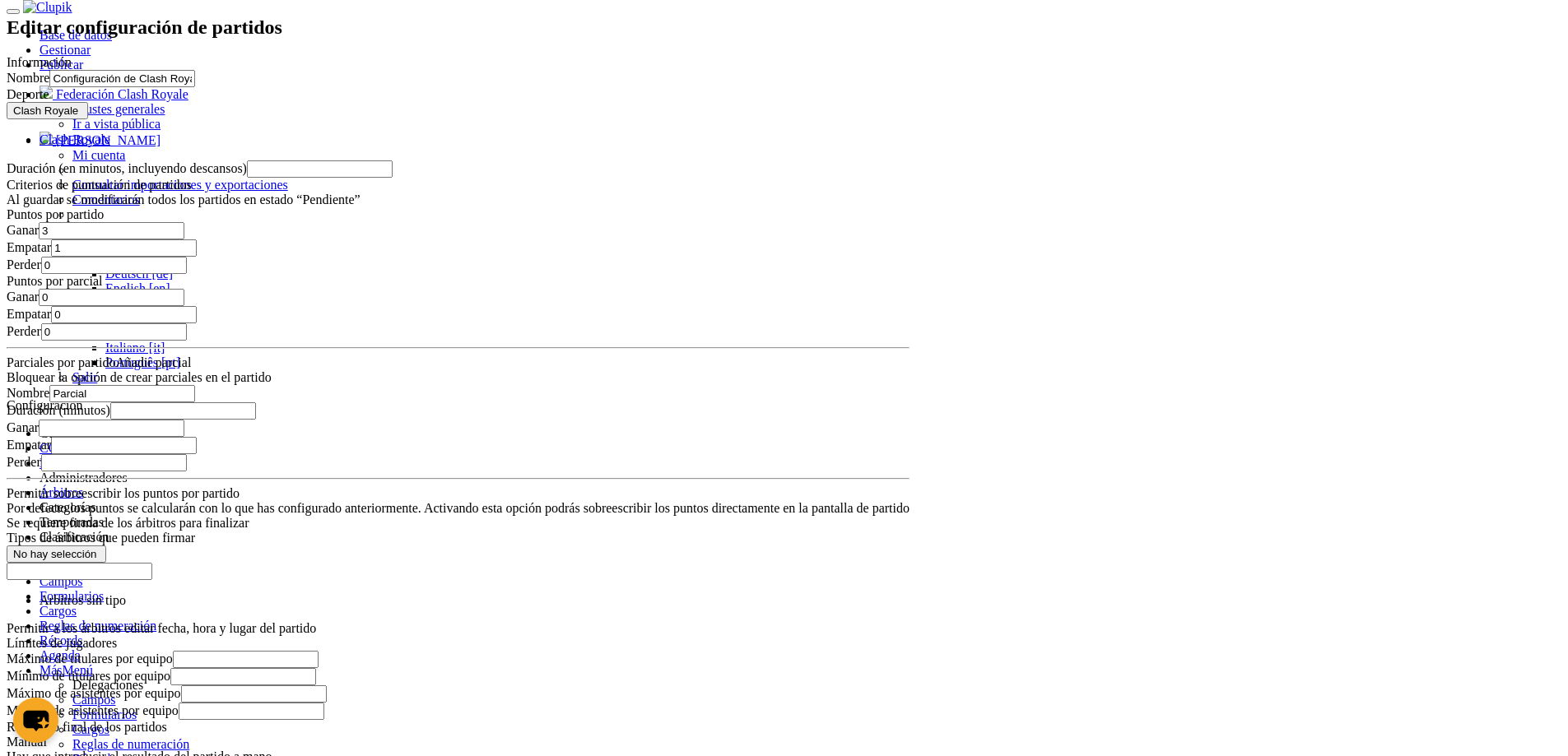
scroll to position [1194, 0]
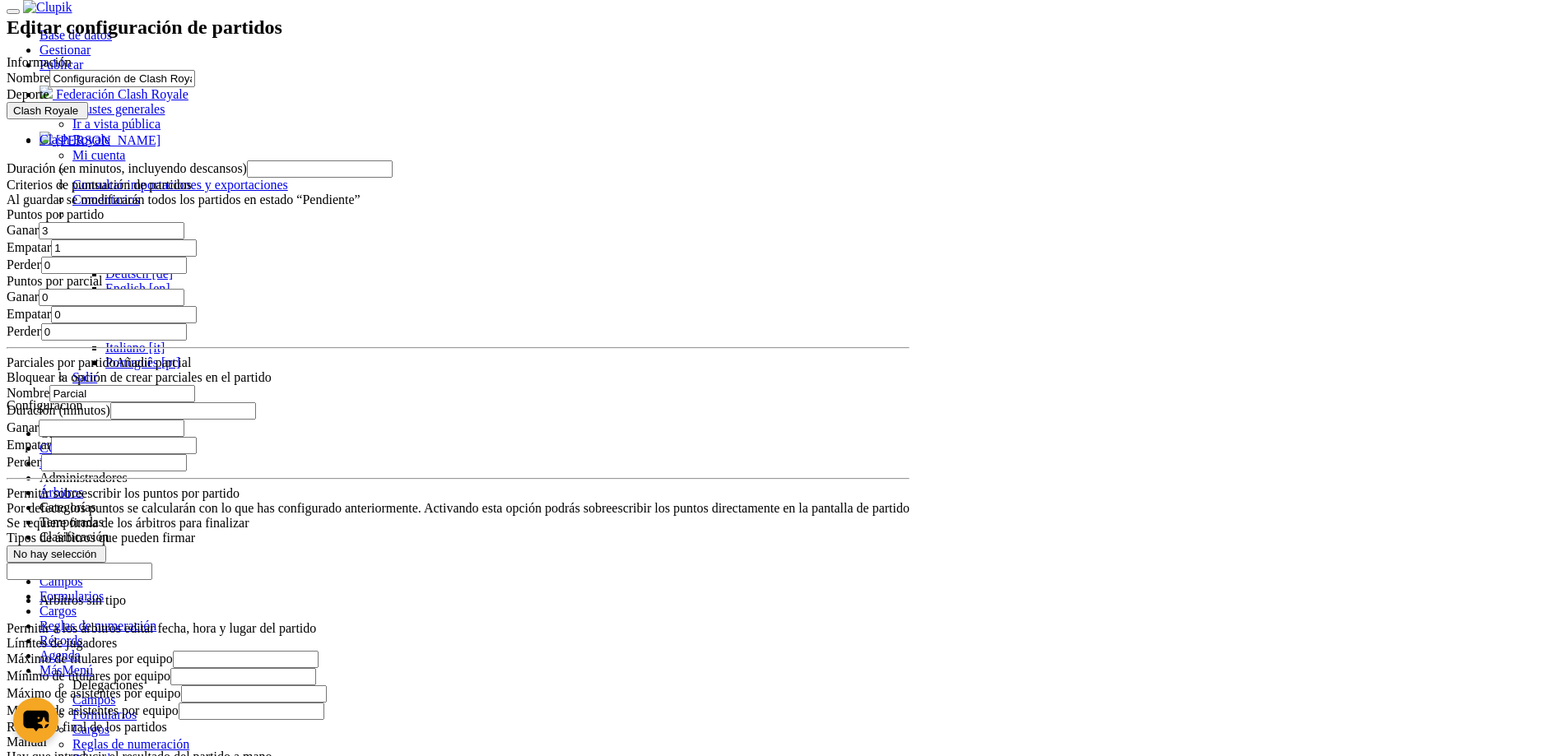
click at [0, 0] on select "Cuerpo técnico Formulario Jugador / Cuerpo técnico Jugador" at bounding box center [0, 0] width 0 height 0
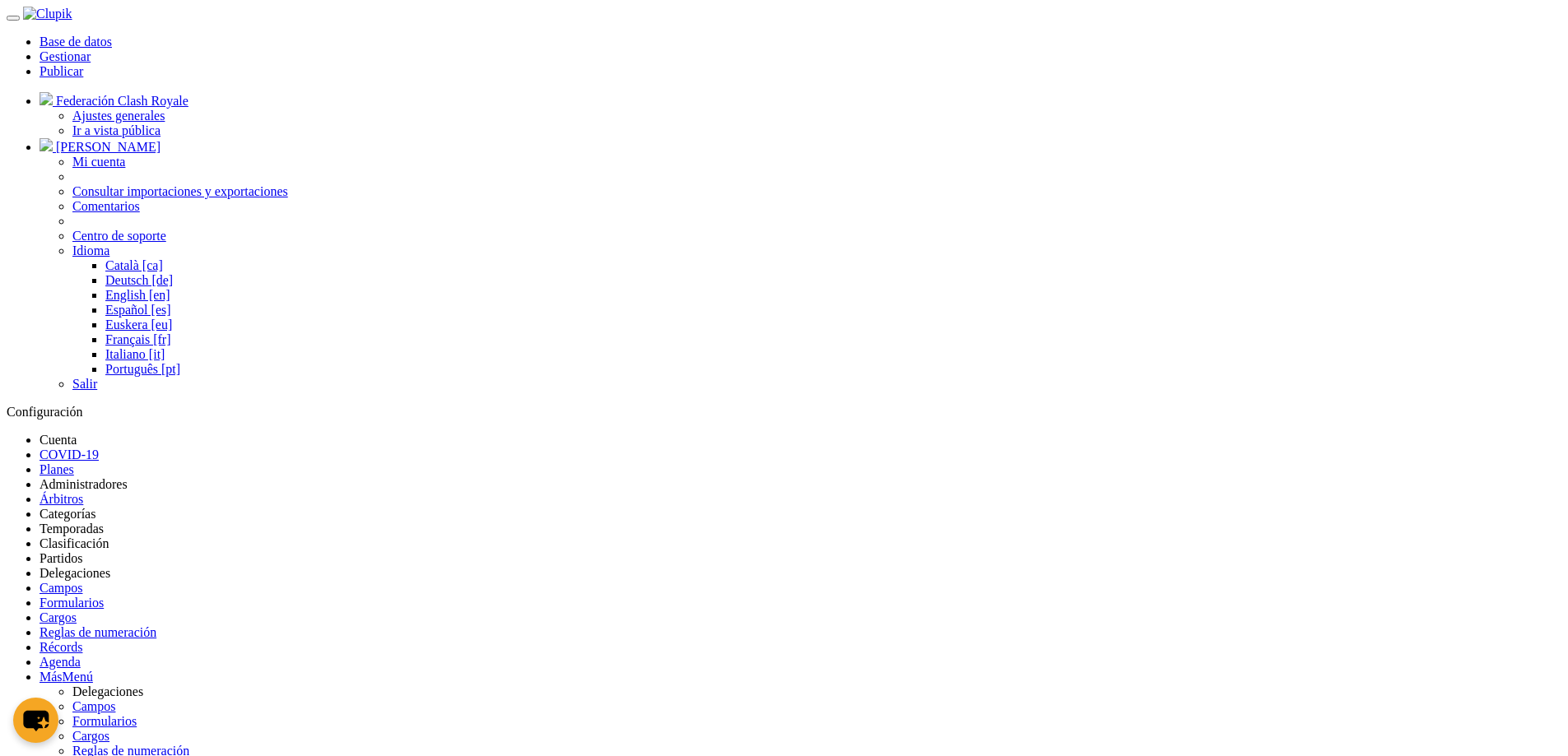
click at [63, 669] on span "Más" at bounding box center [51, 676] width 23 height 14
click at [1104, 405] on div "Configuración" at bounding box center [784, 412] width 1555 height 14
click at [83, 551] on link "Partidos" at bounding box center [61, 558] width 42 height 14
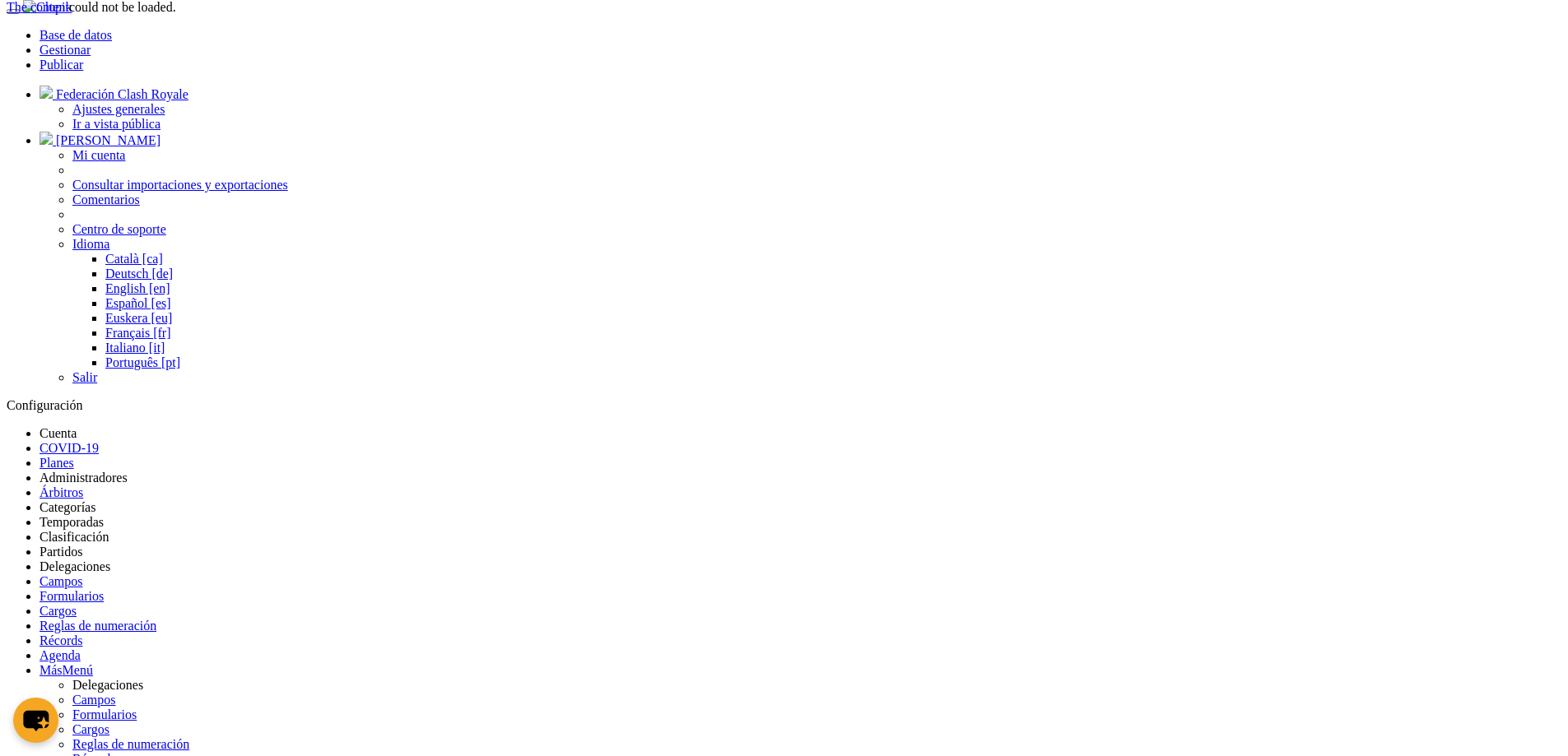
click at [176, 14] on div "The content could not be loaded." at bounding box center [91, 7] width 169 height 14
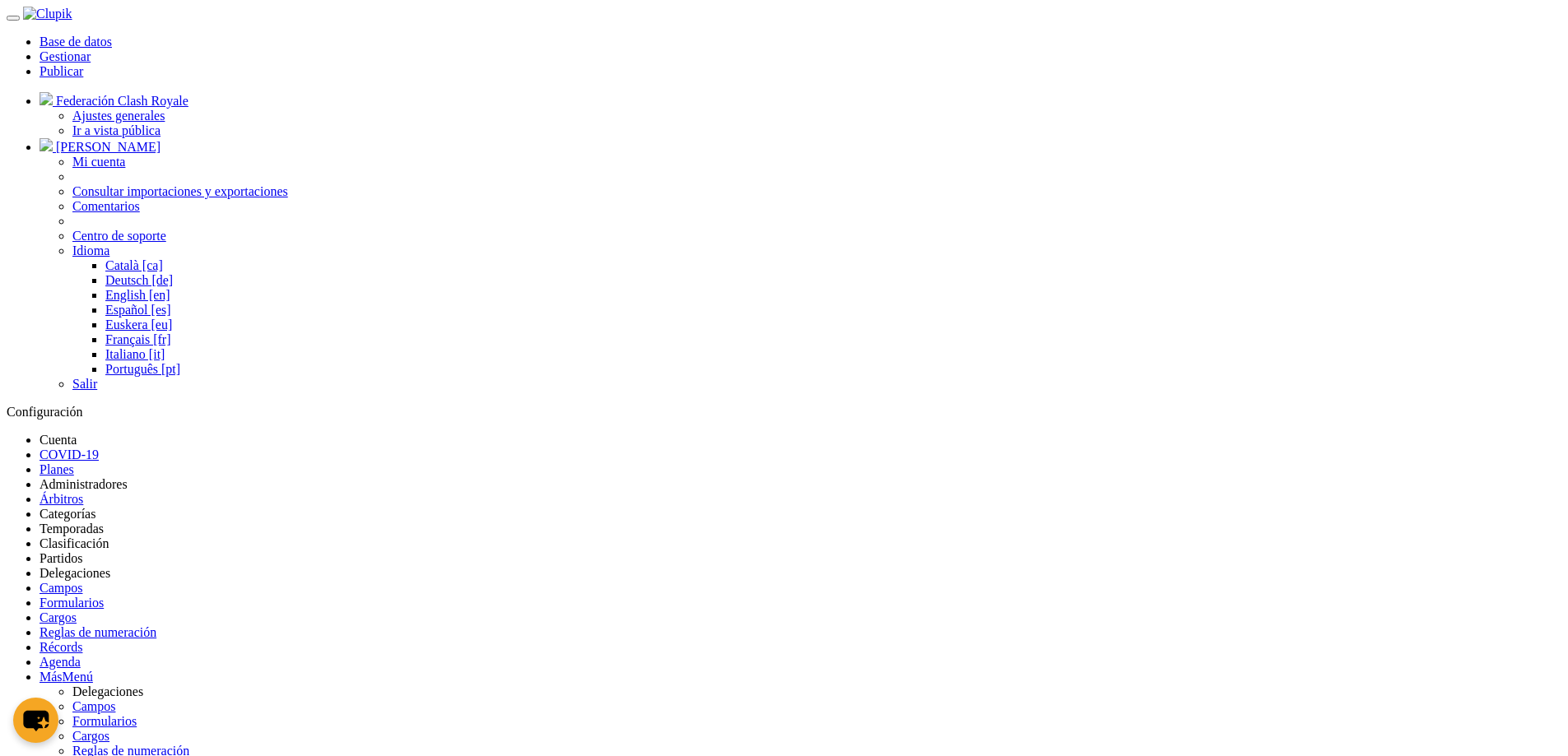
click at [83, 551] on link "Partidos" at bounding box center [61, 558] width 42 height 14
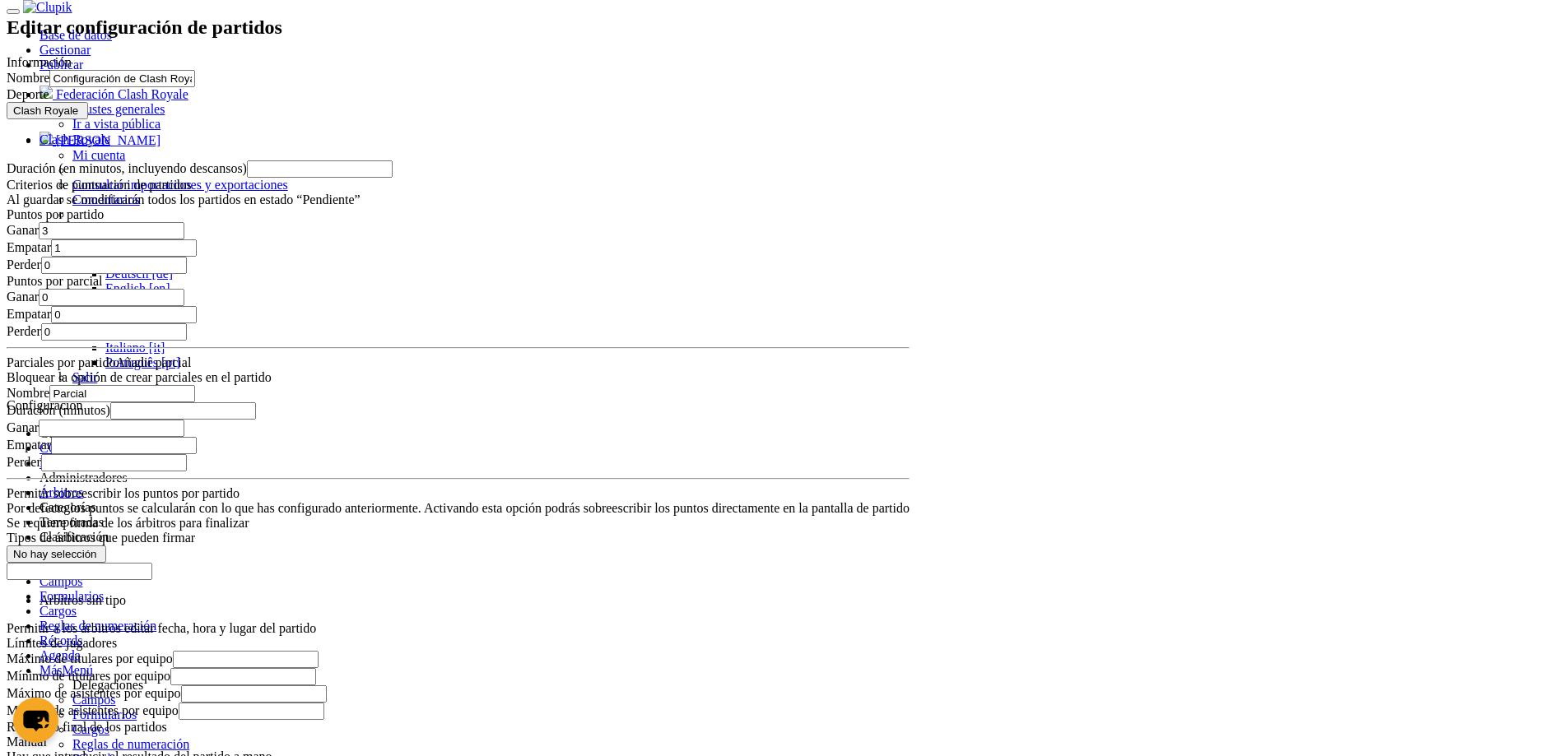
scroll to position [1194, 0]
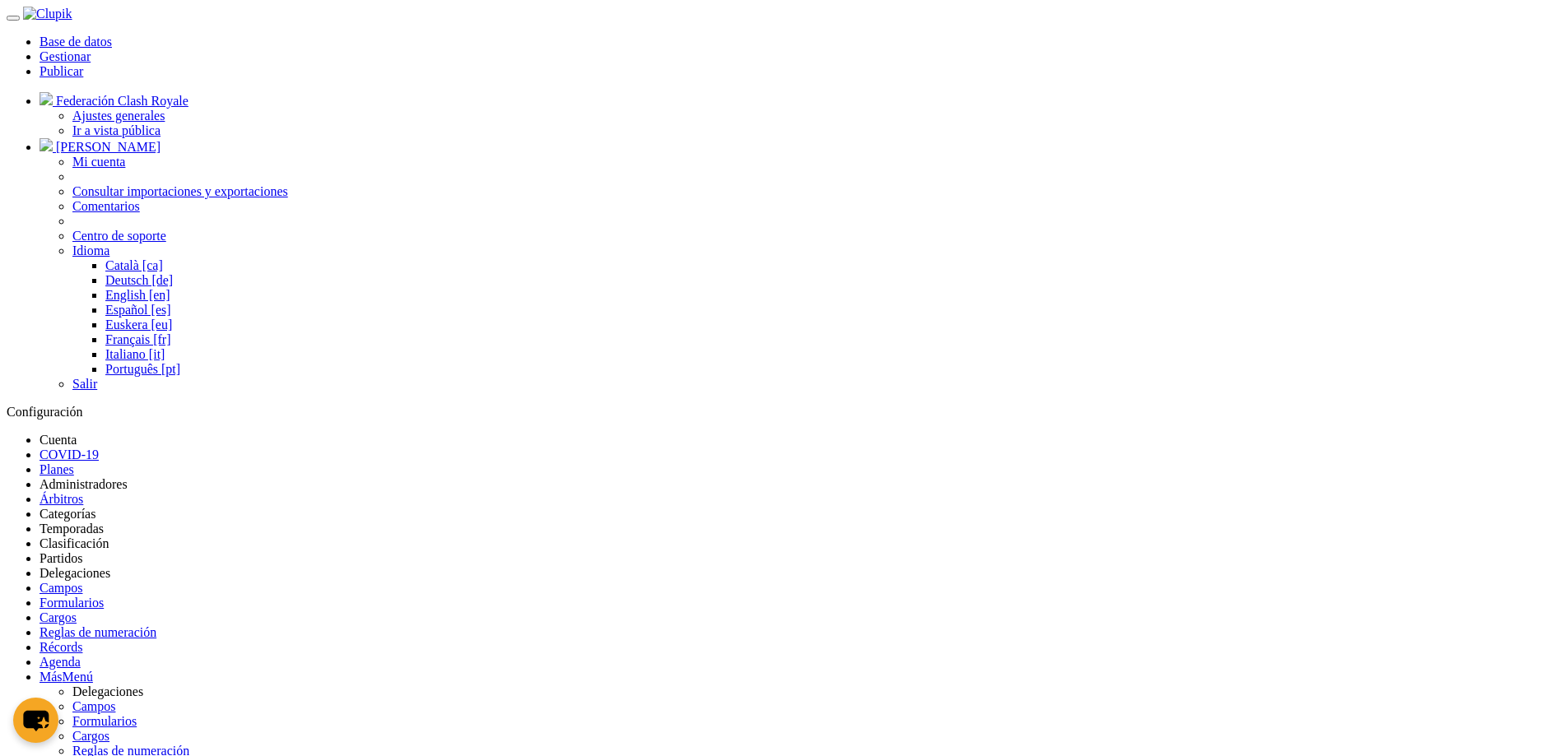
click at [93, 669] on link "Más Menú" at bounding box center [66, 676] width 54 height 14
drag, startPoint x: 1421, startPoint y: 168, endPoint x: 1114, endPoint y: 196, distance: 308.3
click at [83, 551] on link "Partidos" at bounding box center [61, 558] width 42 height 14
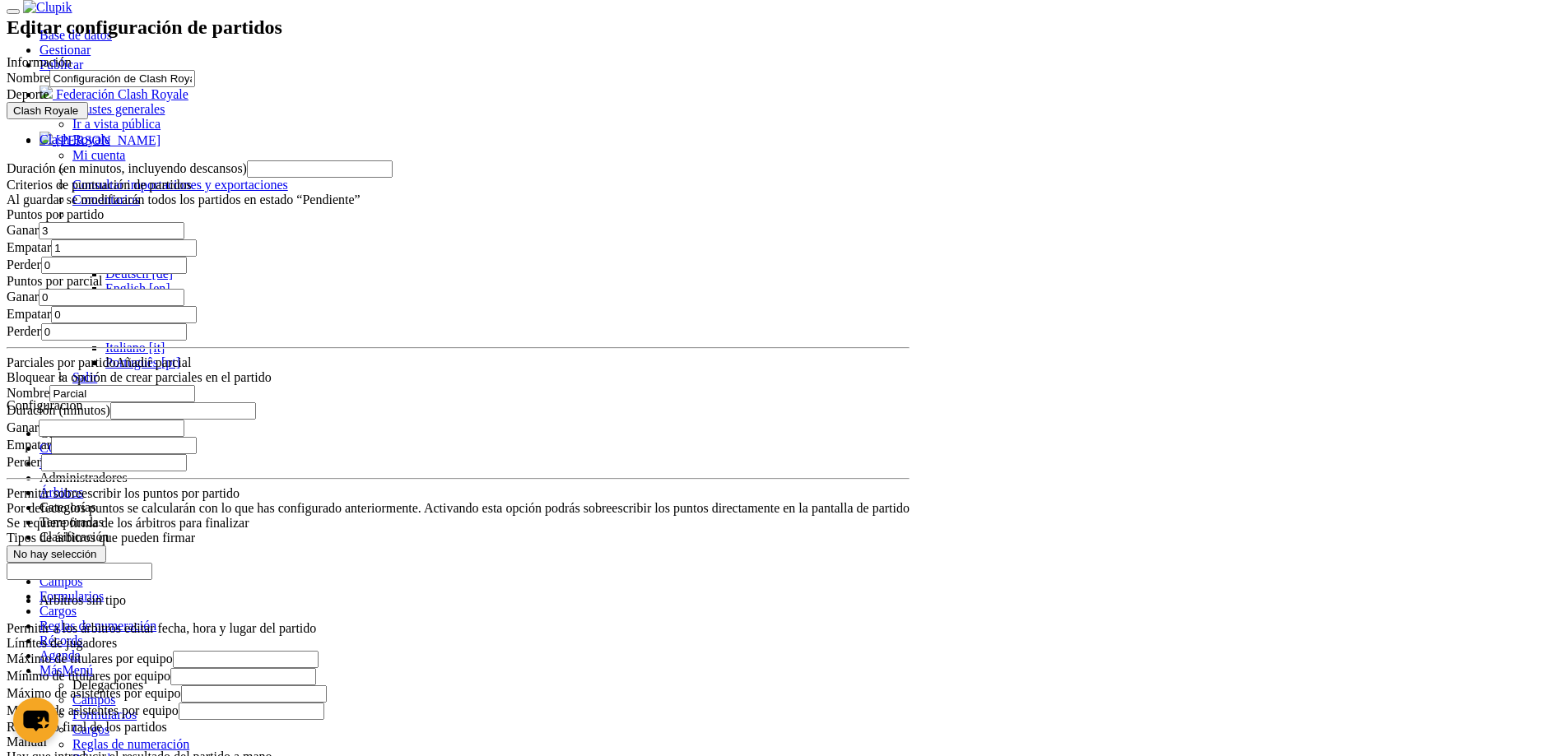
scroll to position [1194, 0]
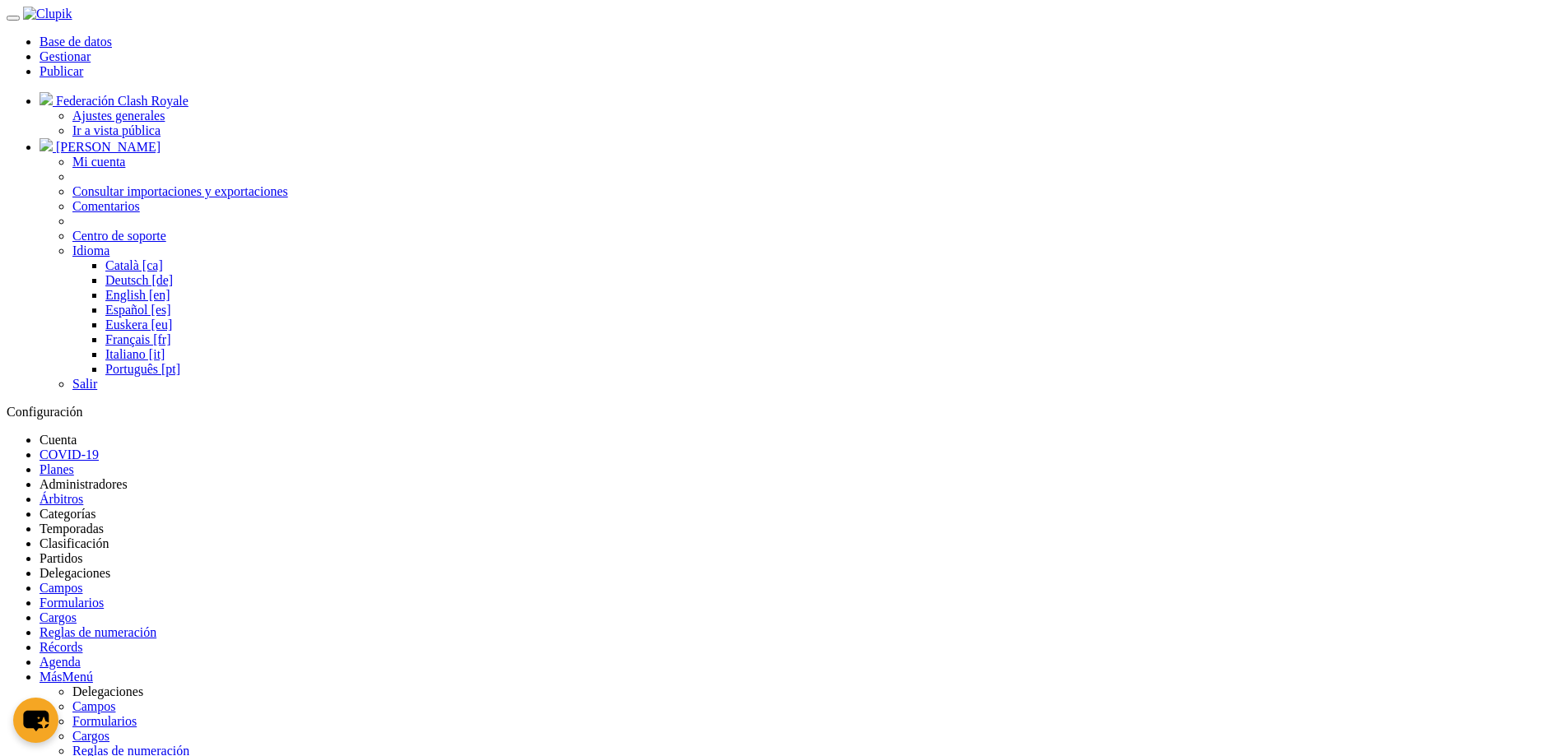
click at [83, 551] on link "Partidos" at bounding box center [61, 558] width 42 height 14
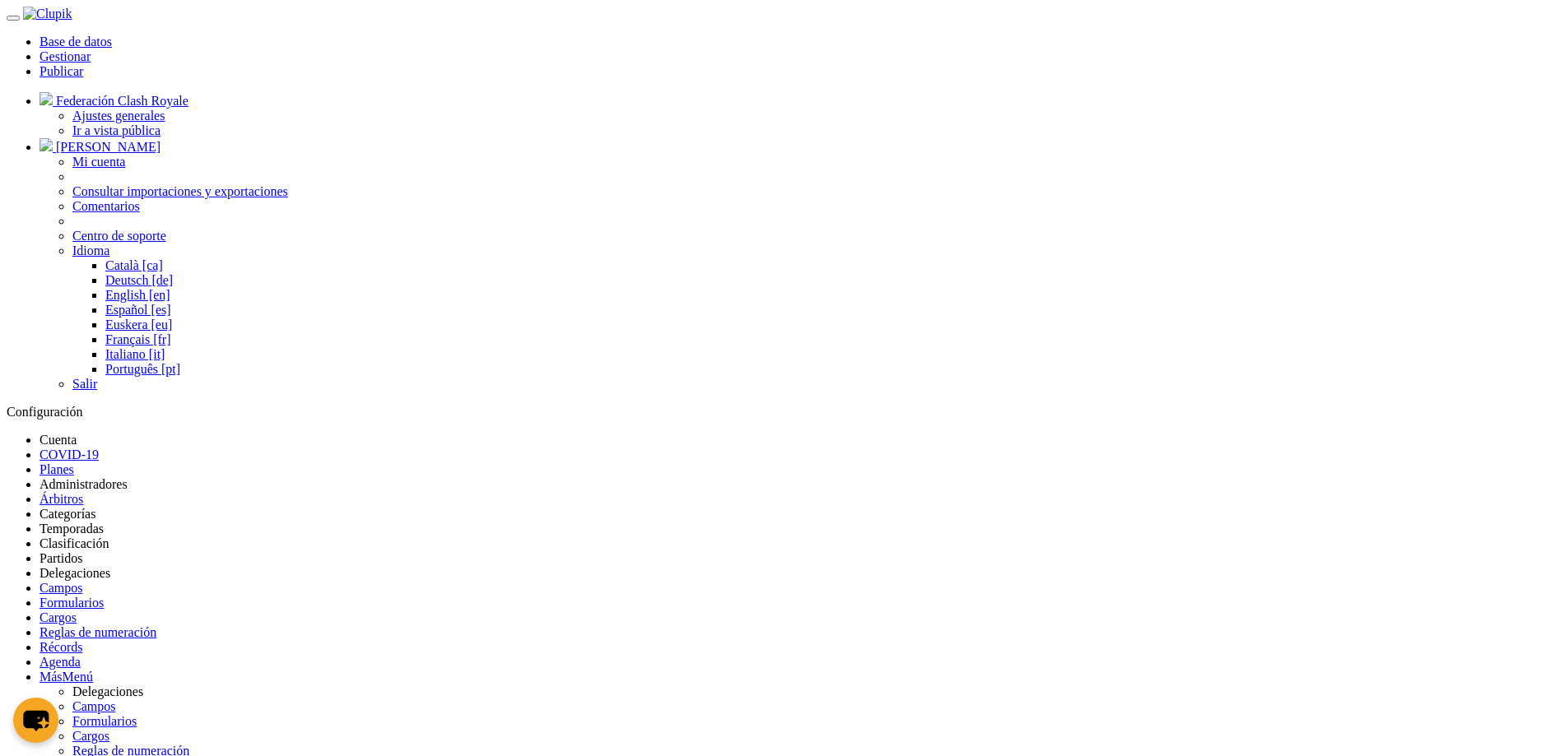
click at [83, 551] on link "Partidos" at bounding box center [61, 558] width 42 height 14
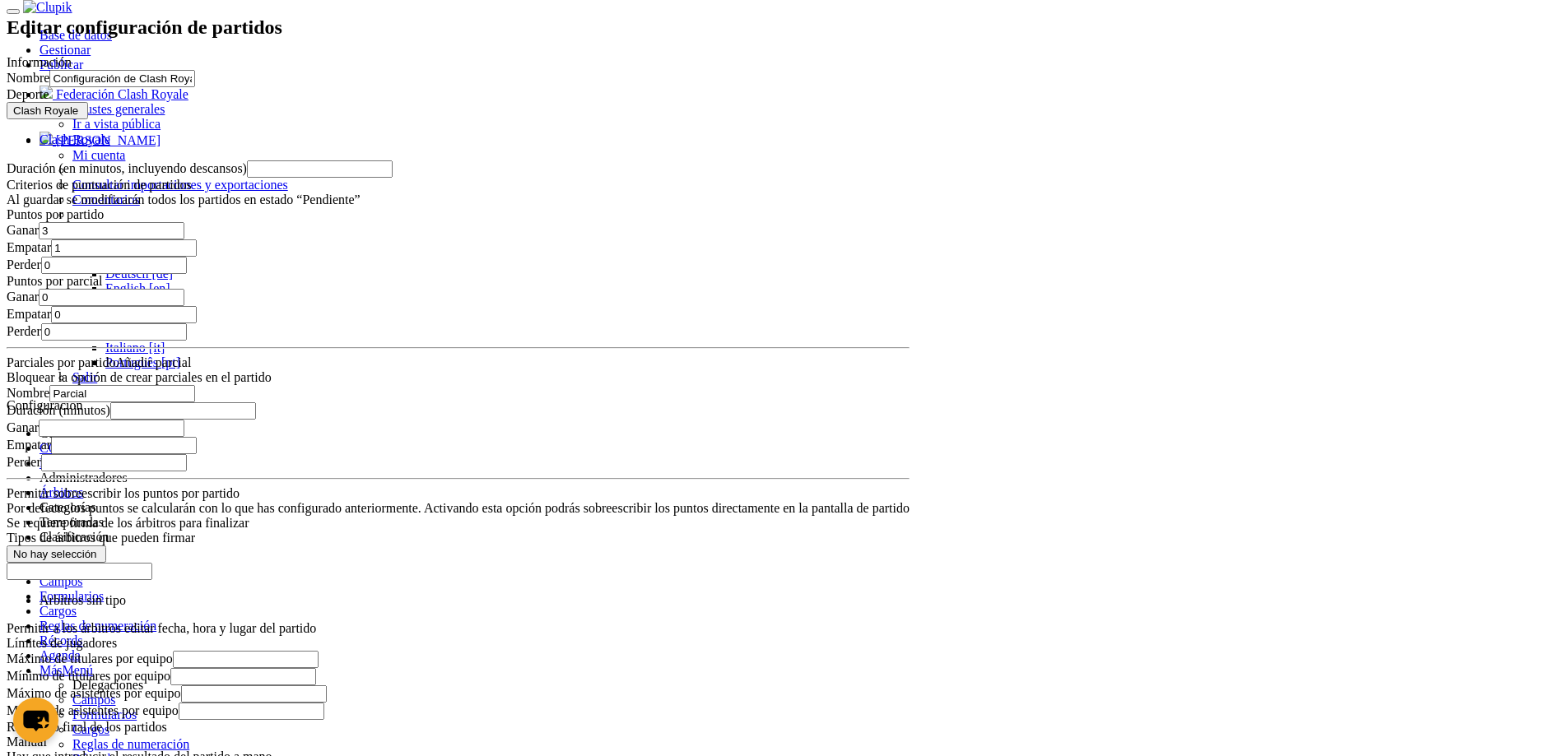
scroll to position [1194, 0]
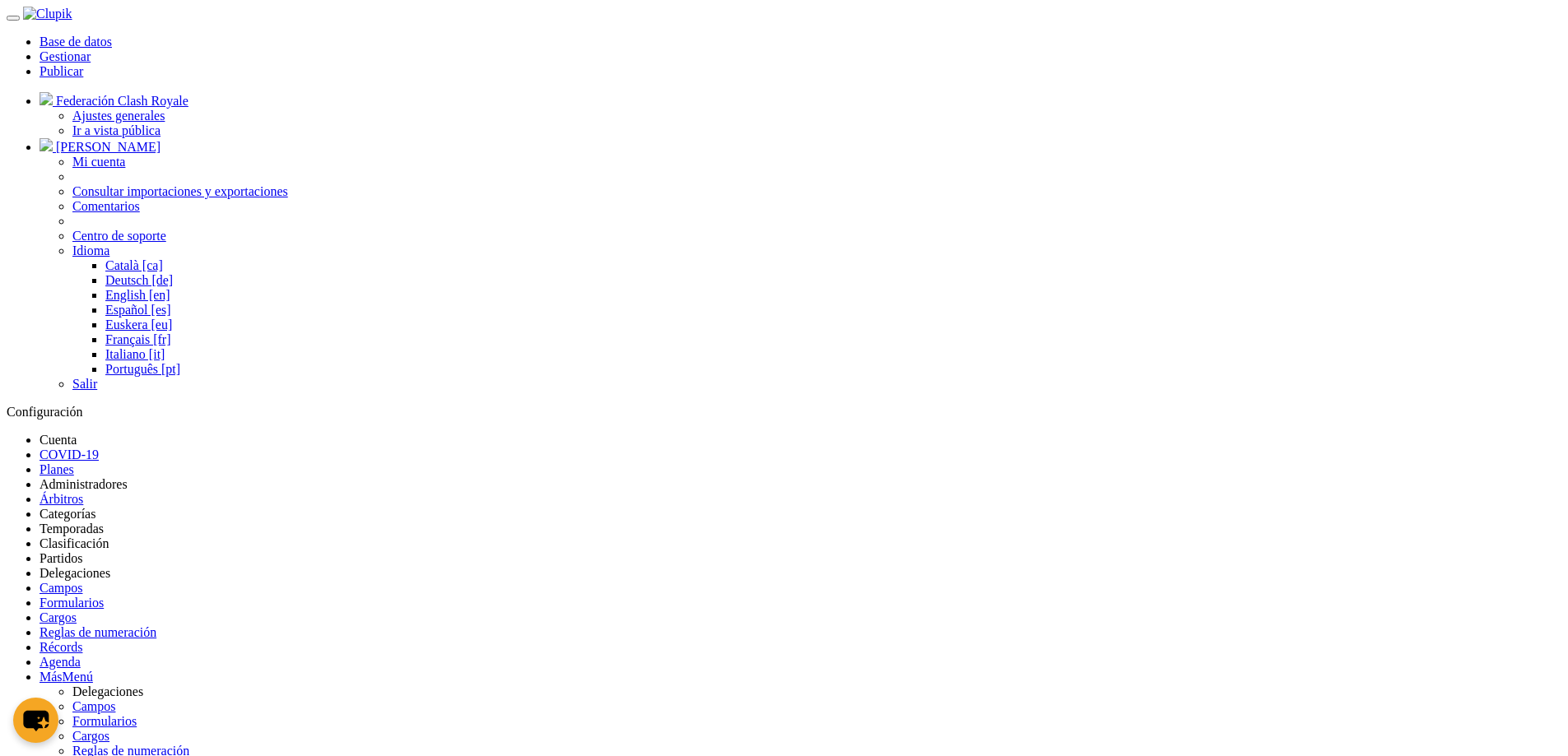
click at [83, 551] on link "Partidos" at bounding box center [61, 558] width 42 height 14
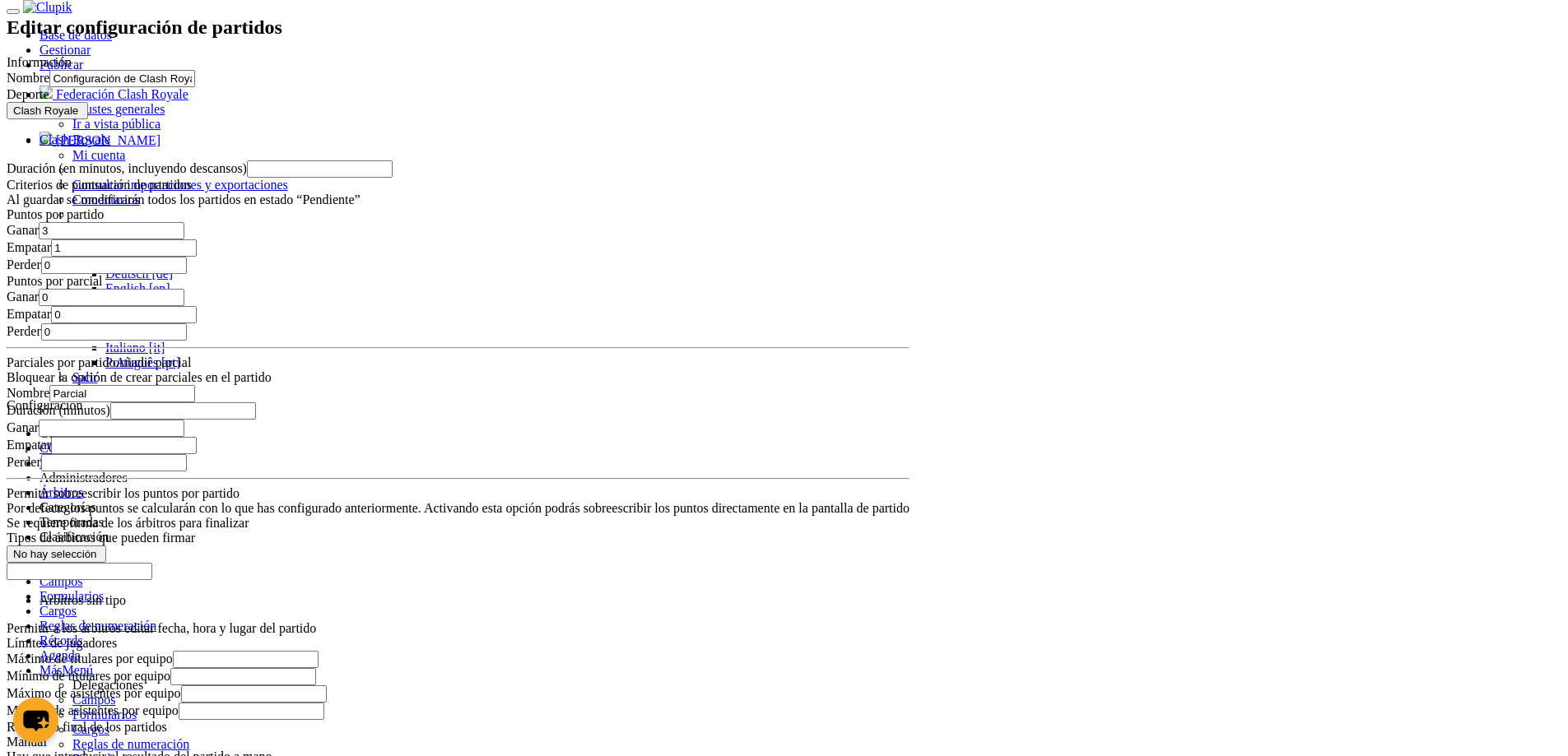
scroll to position [1194, 0]
